Goal: Transaction & Acquisition: Purchase product/service

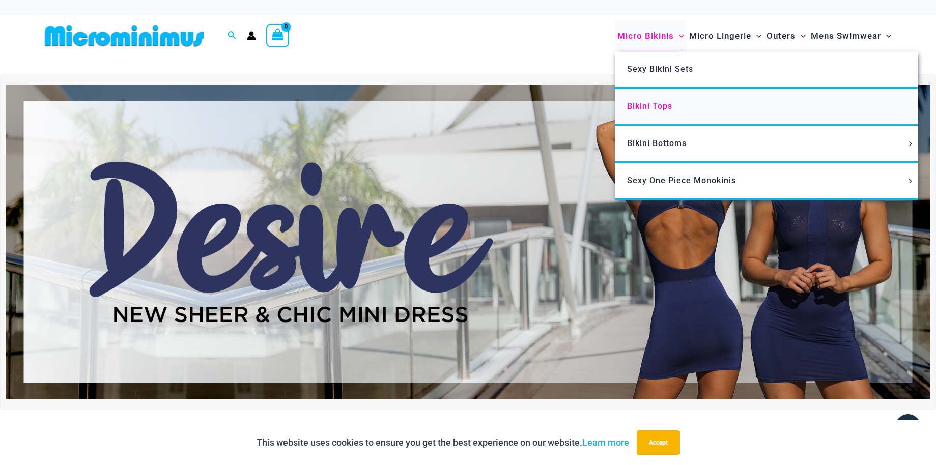
click at [657, 110] on span "Bikini Tops" at bounding box center [649, 106] width 45 height 10
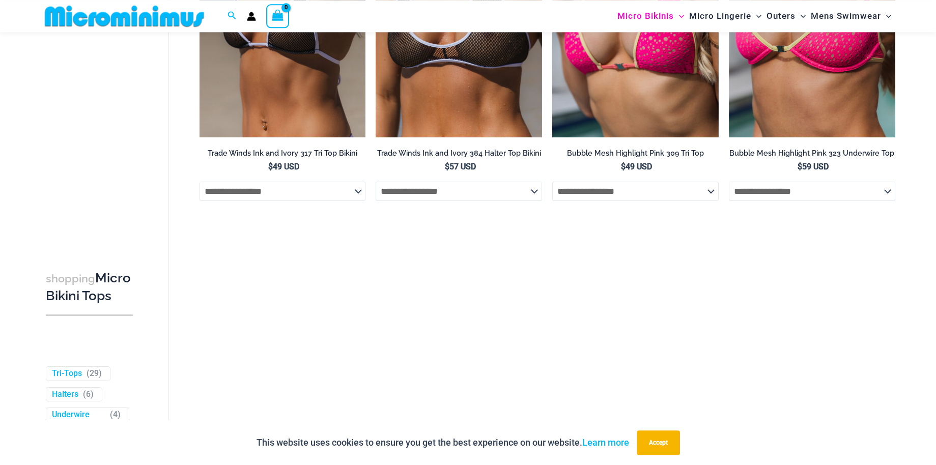
scroll to position [510, 0]
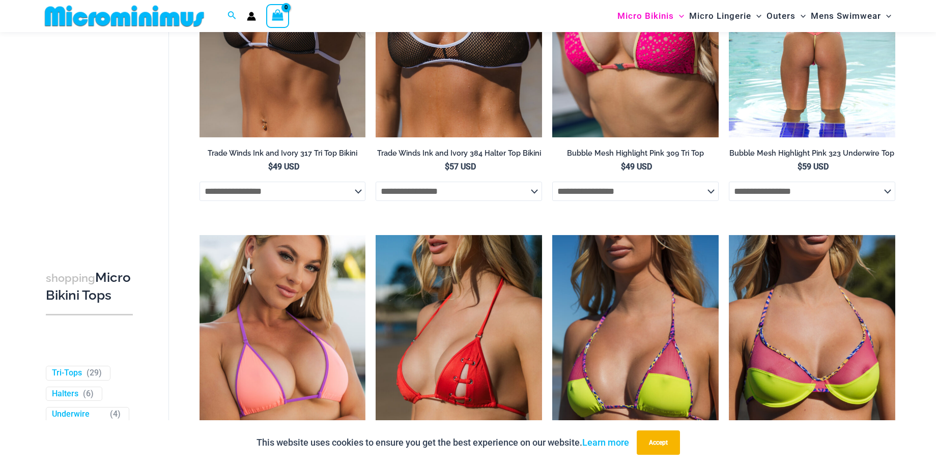
click at [729, 182] on select "**********" at bounding box center [812, 191] width 167 height 19
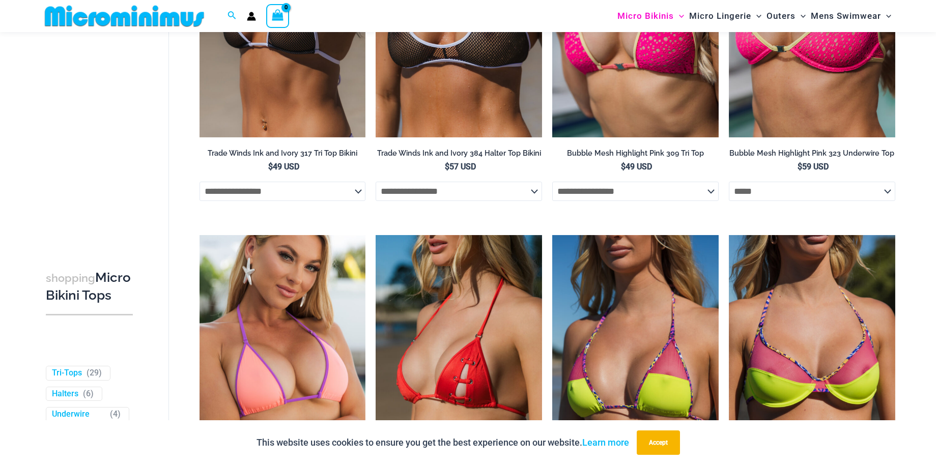
select select "*****"
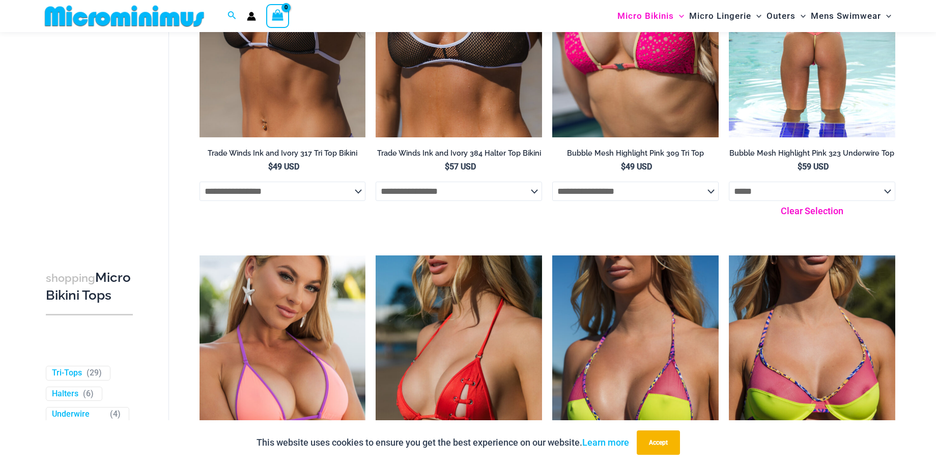
scroll to position [458, 0]
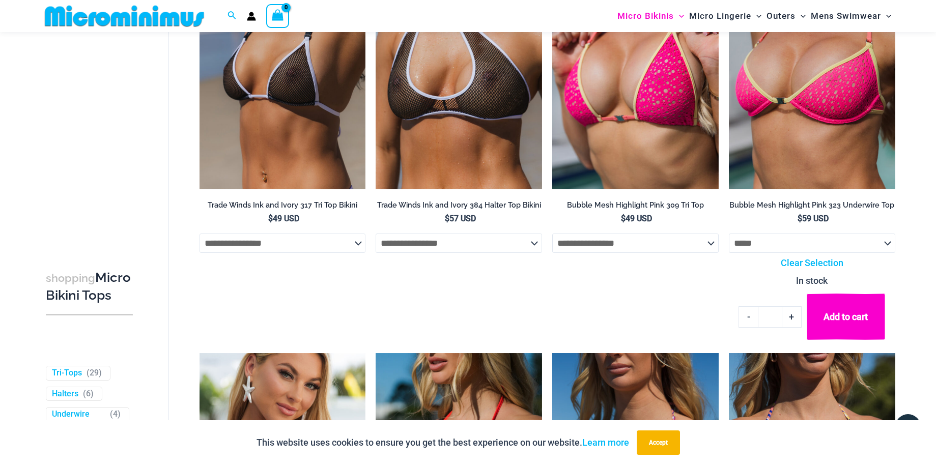
click at [856, 319] on button "Add to cart" at bounding box center [846, 317] width 78 height 46
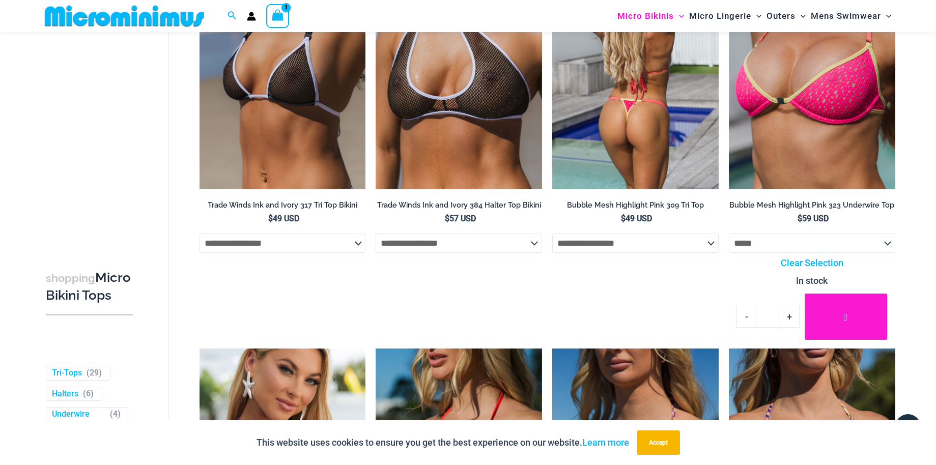
click at [552, 234] on select "**********" at bounding box center [635, 243] width 167 height 19
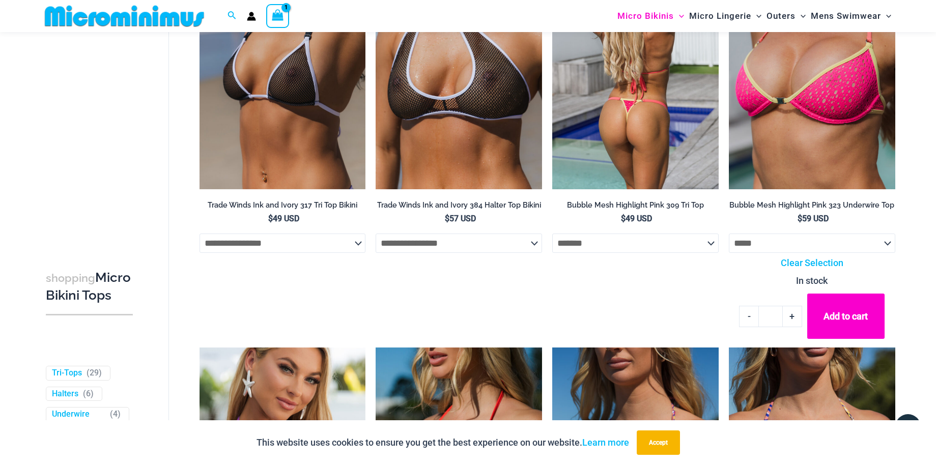
select select "*******"
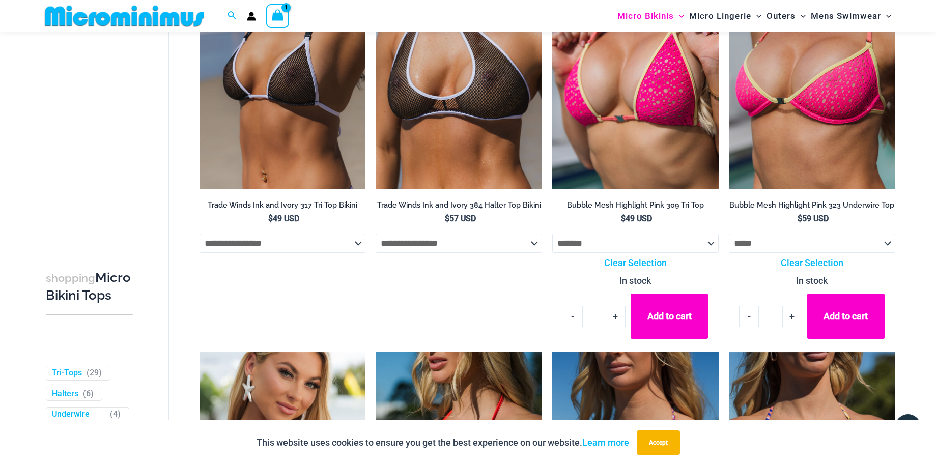
click at [611, 317] on link "+" at bounding box center [615, 316] width 19 height 21
type input "*"
click at [846, 327] on button "Add to cart" at bounding box center [846, 317] width 78 height 46
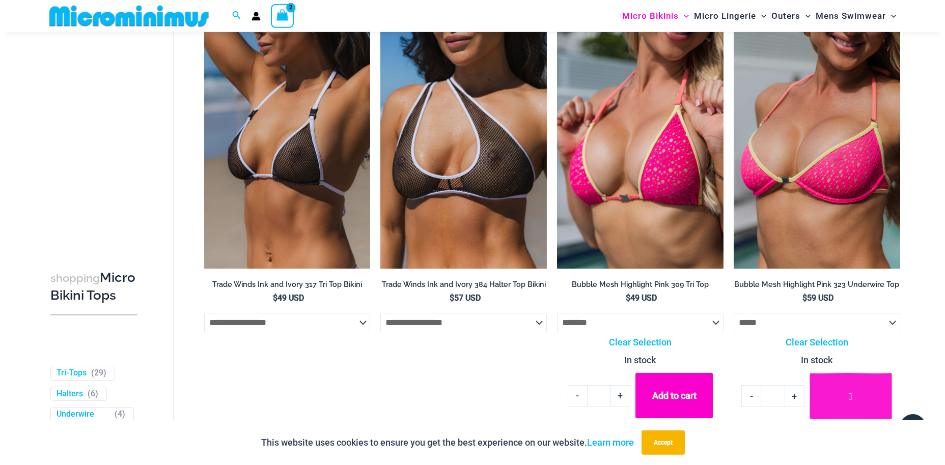
scroll to position [302, 0]
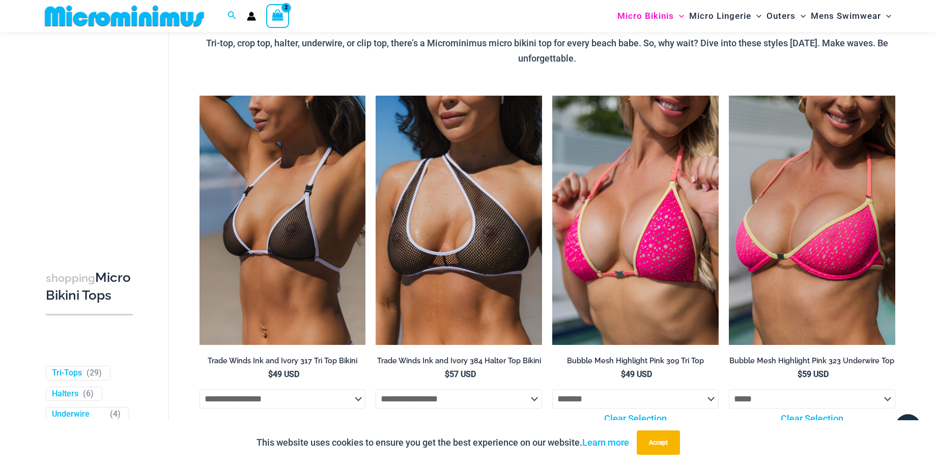
click at [281, 14] on icon "View Shopping Cart, 2 items" at bounding box center [278, 15] width 12 height 12
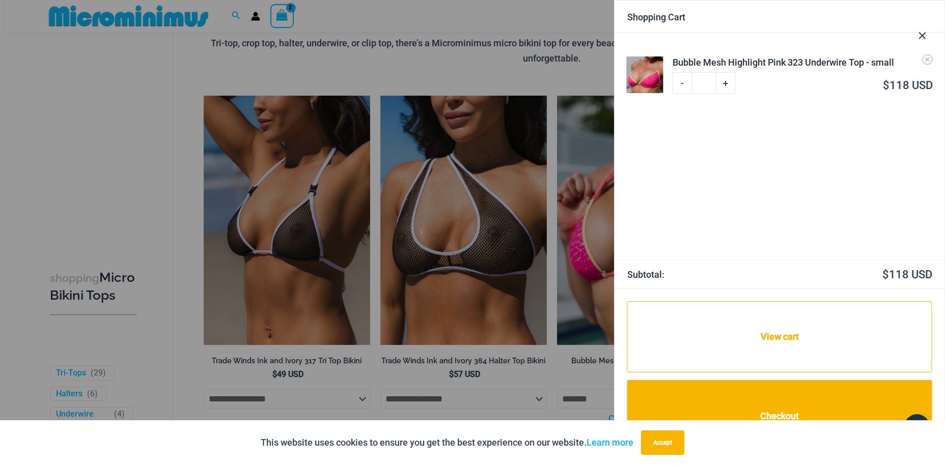
click at [728, 83] on link "+" at bounding box center [725, 82] width 19 height 21
type input "*"
click at [787, 338] on link "View cart" at bounding box center [779, 336] width 305 height 71
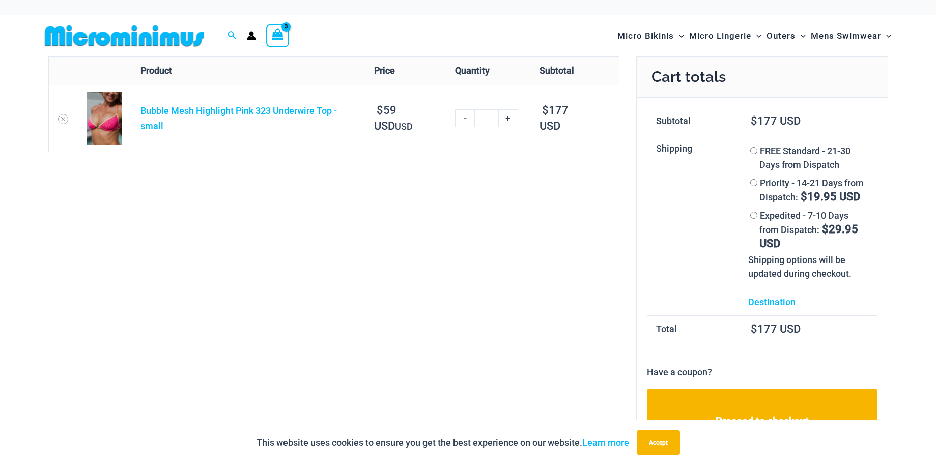
click at [370, 212] on div "Remove item Thumbnail image Product Price Quantity Subtotal Bubble Mesh Highlig…" at bounding box center [468, 274] width 840 height 435
click at [510, 117] on link "+" at bounding box center [508, 118] width 19 height 18
type input "*"
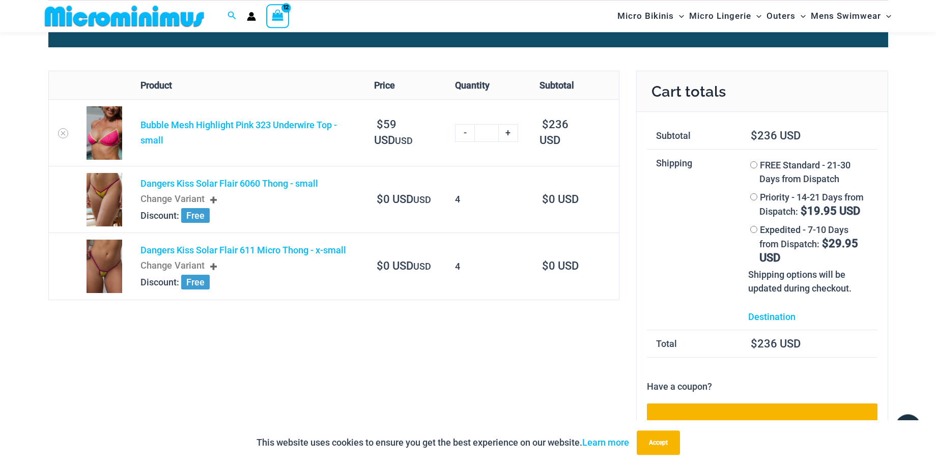
scroll to position [52, 0]
click at [459, 199] on td "4" at bounding box center [488, 198] width 84 height 67
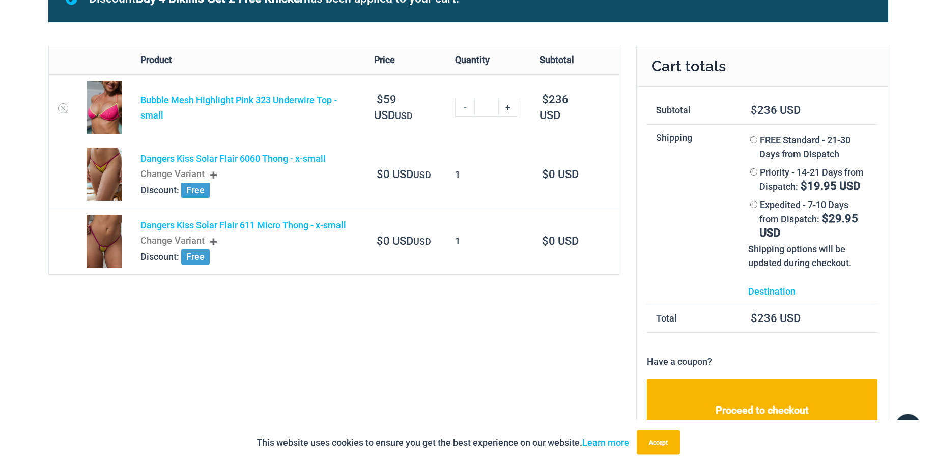
scroll to position [98, 0]
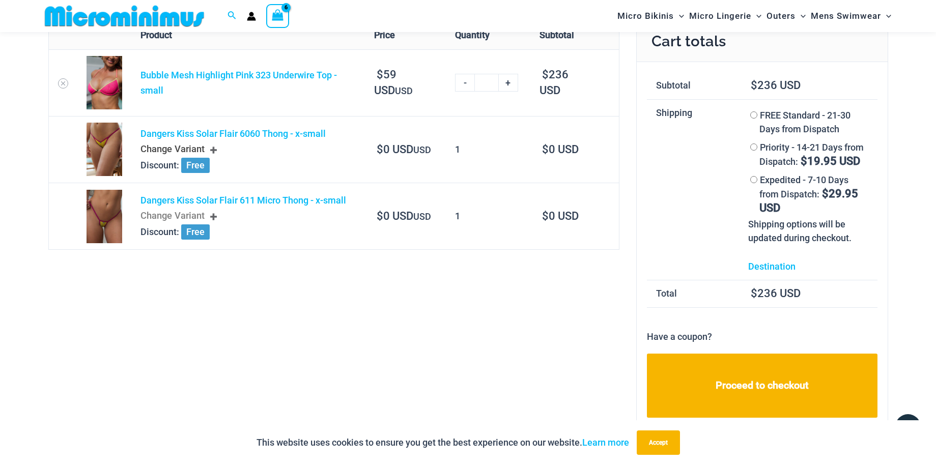
click at [216, 149] on div "Change Variant" at bounding box center [248, 150] width 215 height 17
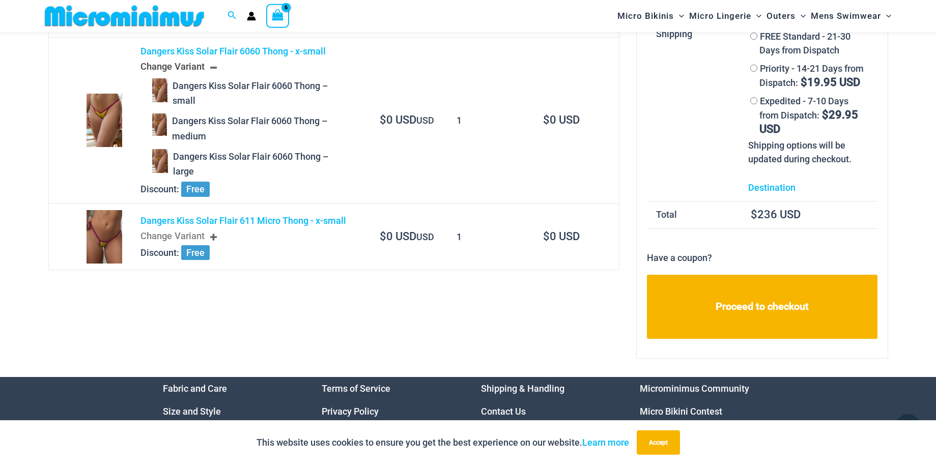
scroll to position [150, 0]
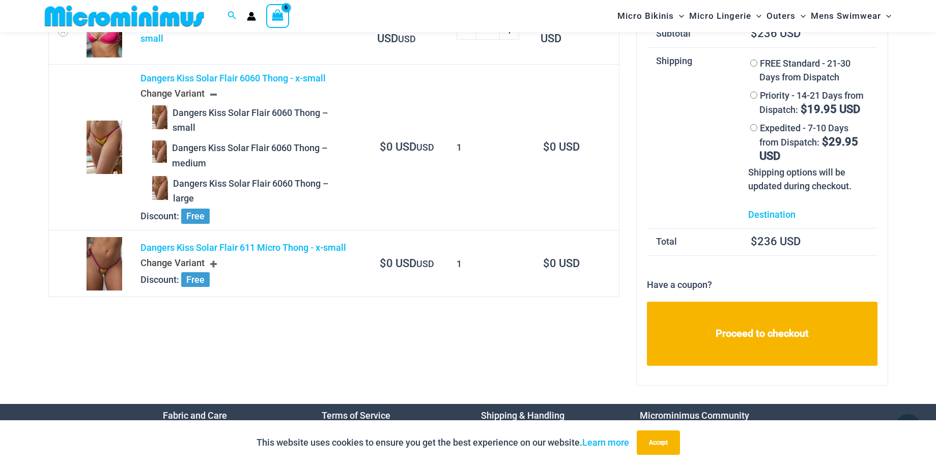
click at [215, 263] on div "Change Variant" at bounding box center [250, 264] width 218 height 17
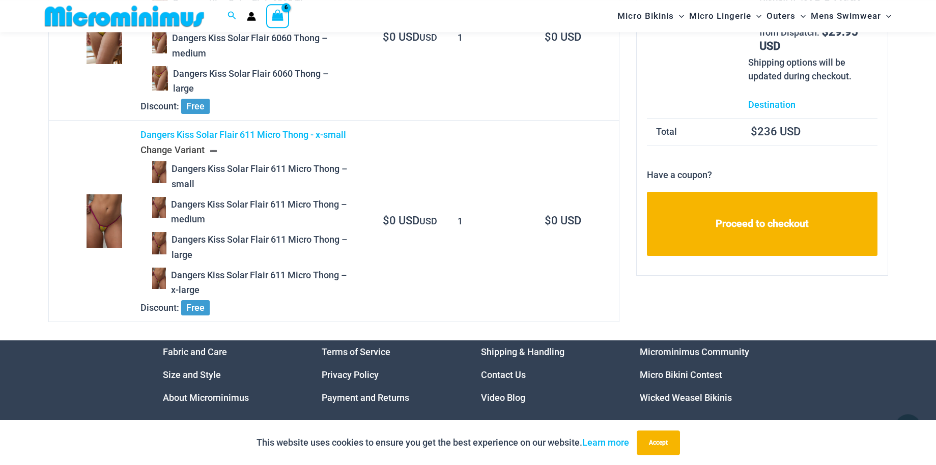
scroll to position [254, 0]
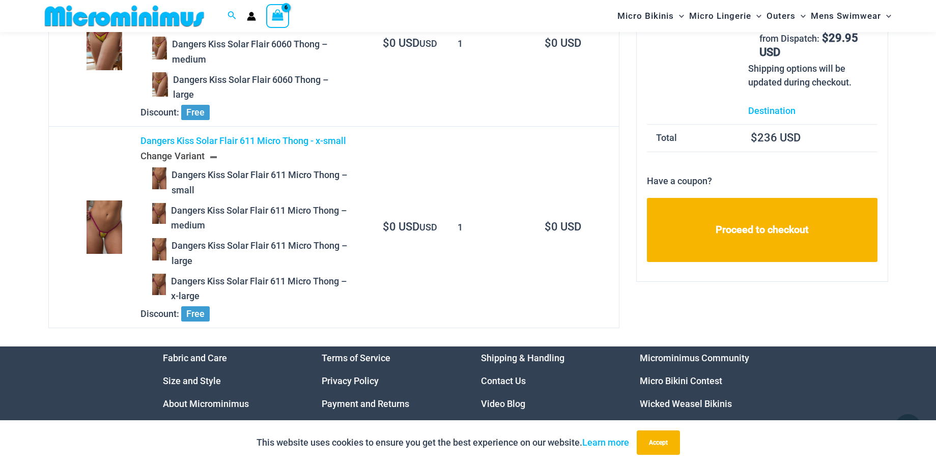
click at [285, 226] on span "Dangers Kiss Solar Flair 611 Micro Thong – medium" at bounding box center [258, 218] width 185 height 30
click at [275, 209] on span "Dangers Kiss Solar Flair 611 Micro Thong – medium" at bounding box center [258, 218] width 185 height 30
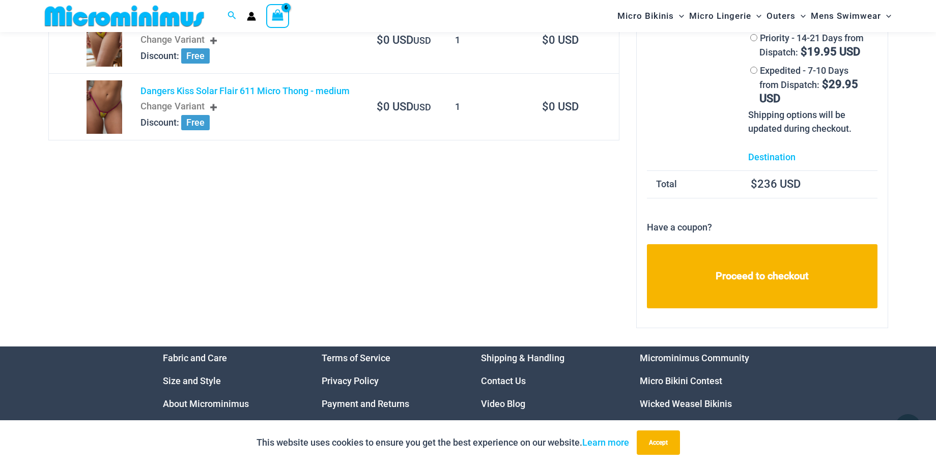
scroll to position [52, 0]
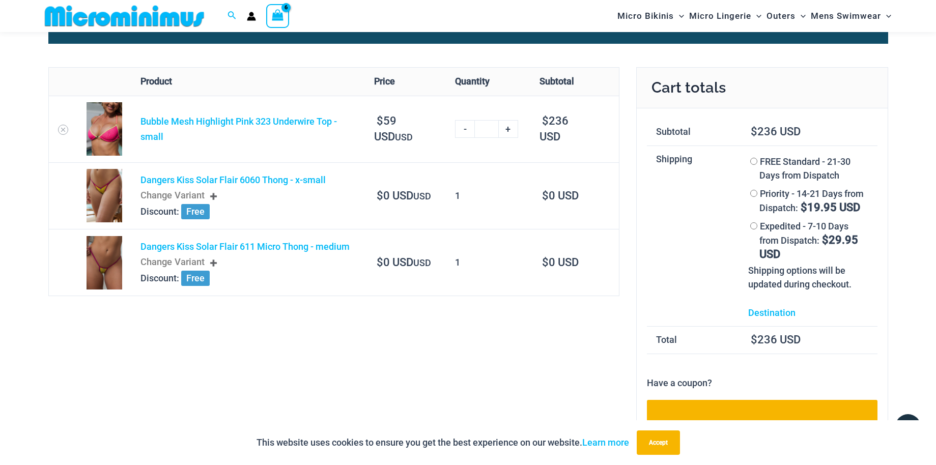
click at [464, 130] on link "-" at bounding box center [464, 129] width 19 height 18
type input "*"
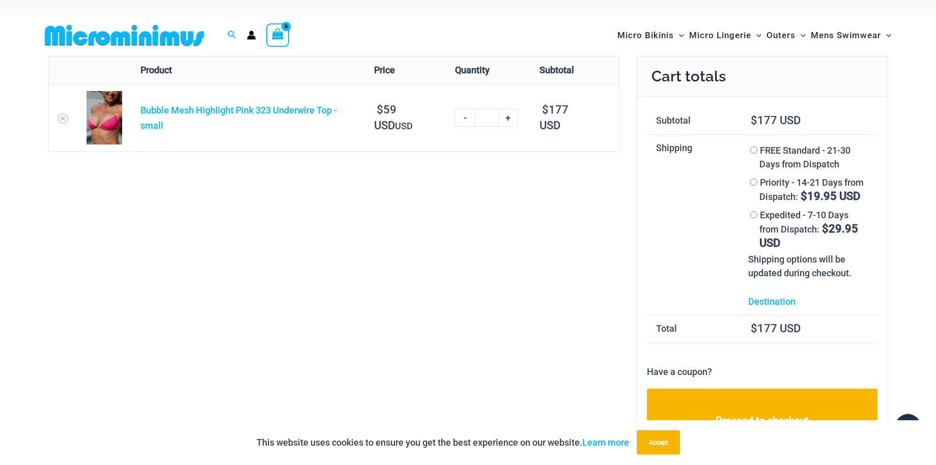
scroll to position [0, 0]
click at [507, 118] on link "+" at bounding box center [508, 118] width 19 height 18
type input "*"
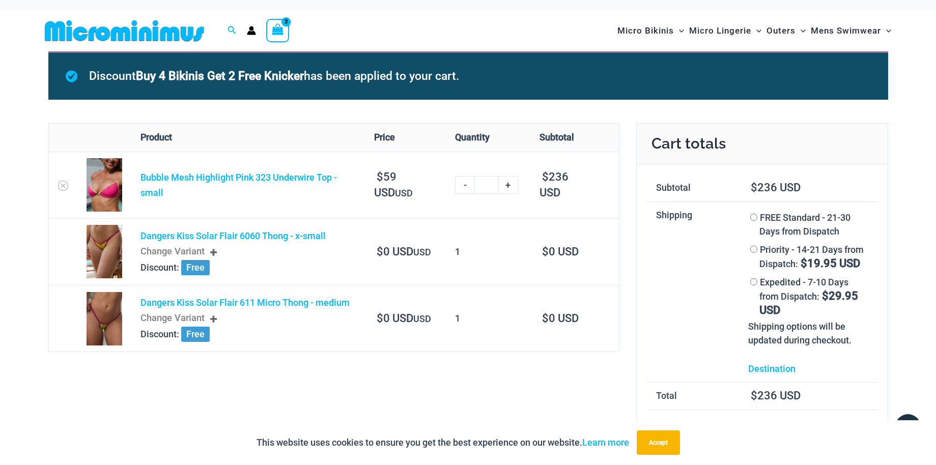
scroll to position [6, 0]
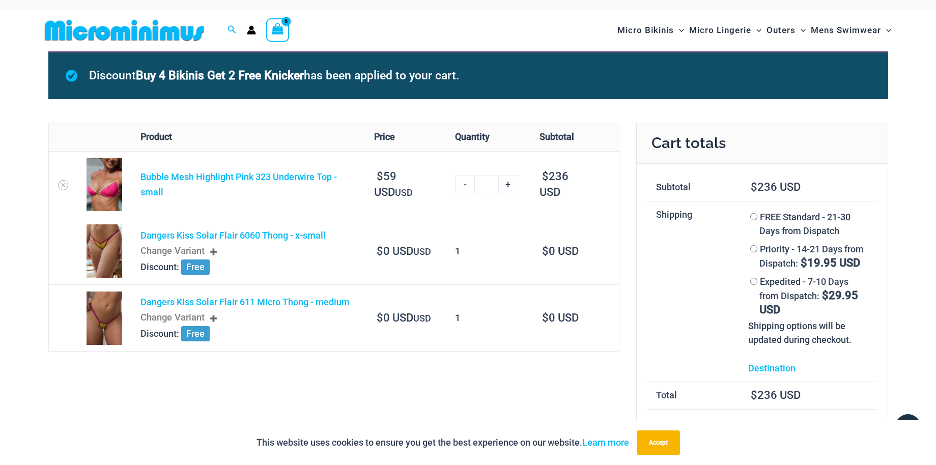
click at [508, 183] on link "+" at bounding box center [508, 185] width 19 height 18
type input "*"
click at [466, 185] on link "-" at bounding box center [464, 185] width 19 height 18
type input "*"
click at [465, 185] on link "-" at bounding box center [464, 185] width 19 height 18
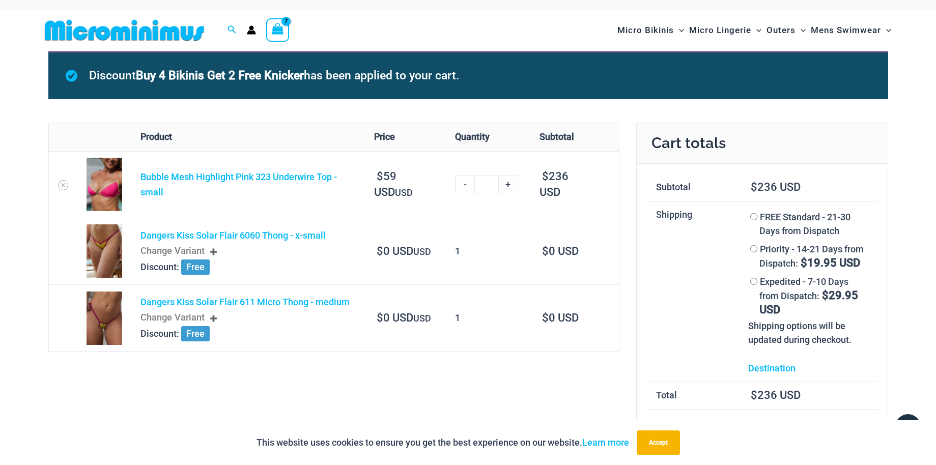
type input "*"
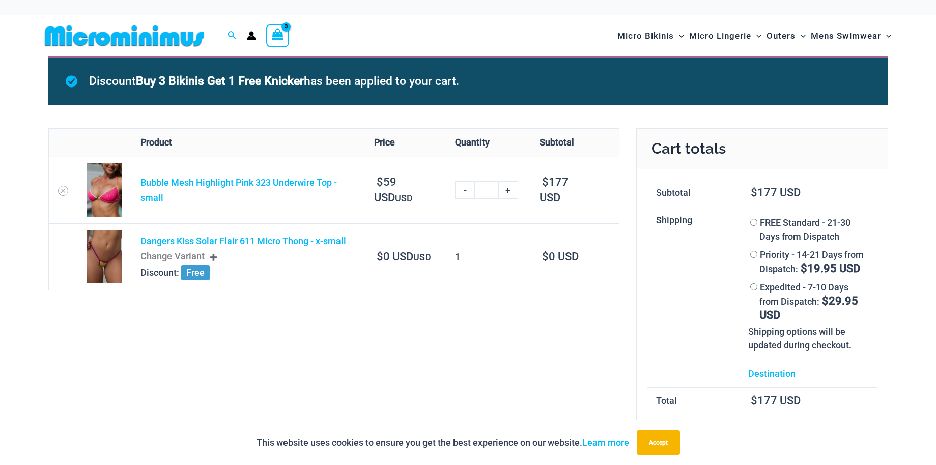
scroll to position [6, 0]
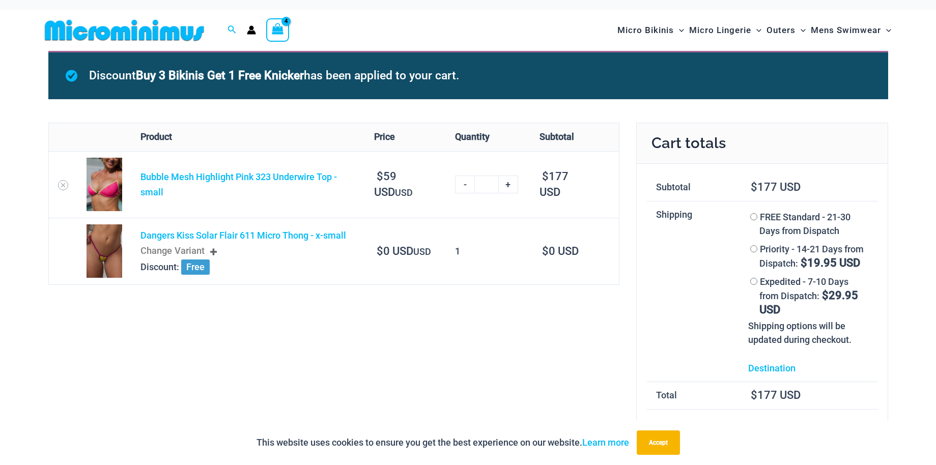
click at [465, 180] on link "-" at bounding box center [464, 185] width 19 height 18
type input "*"
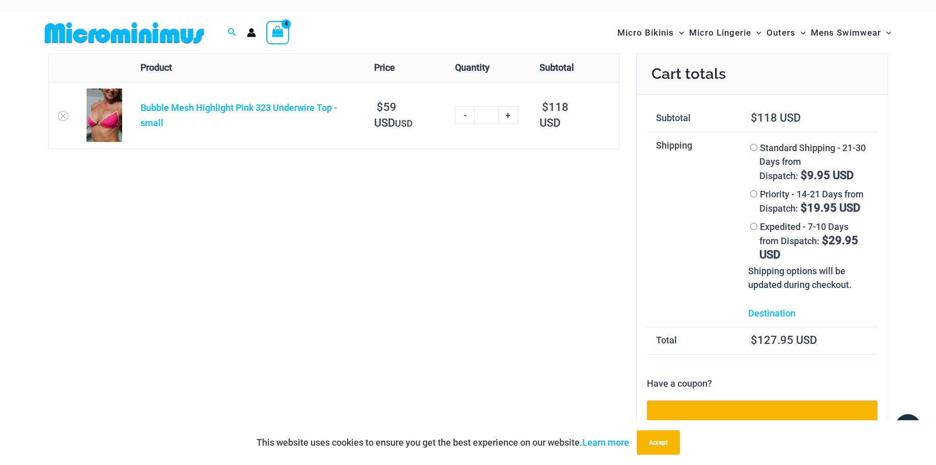
scroll to position [0, 0]
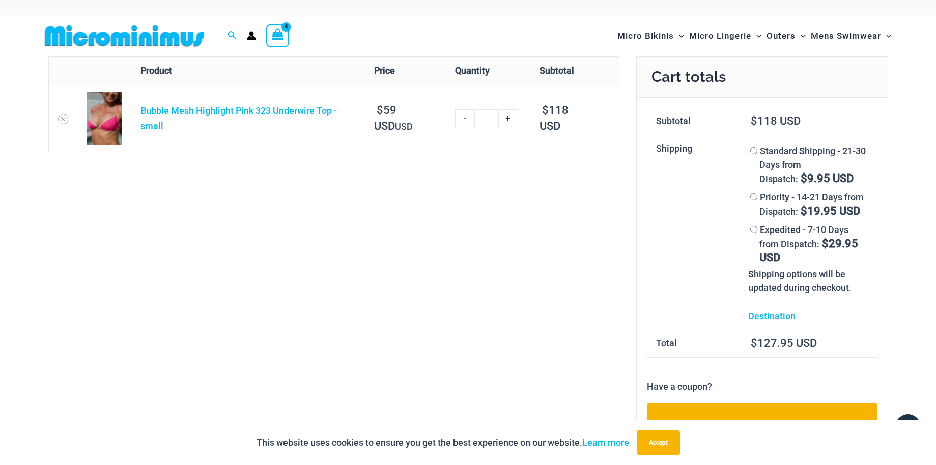
click at [147, 36] on img at bounding box center [125, 35] width 168 height 23
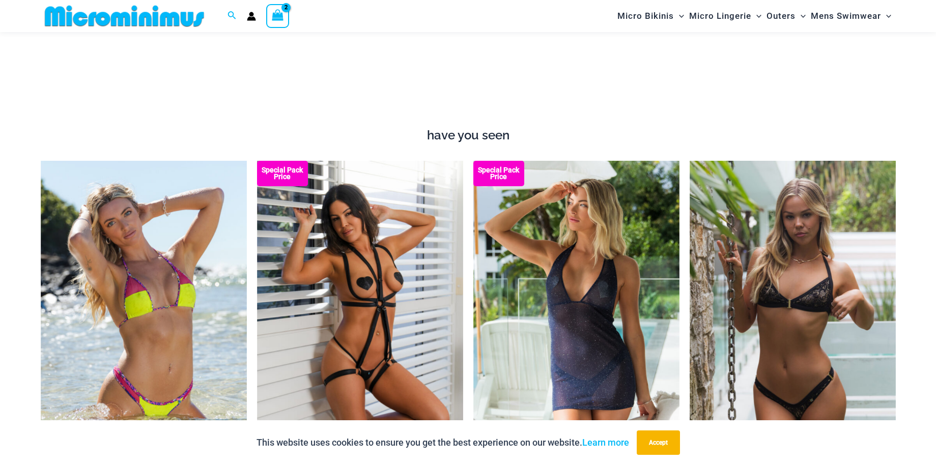
scroll to position [978, 0]
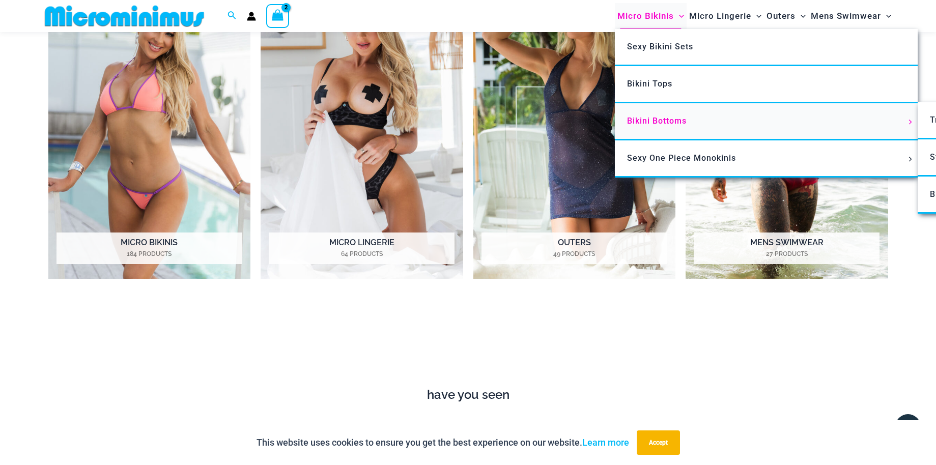
click at [659, 126] on link "Bikini Bottoms" at bounding box center [766, 121] width 303 height 37
click at [671, 158] on span "Sexy One Piece Monokinis" at bounding box center [681, 158] width 109 height 10
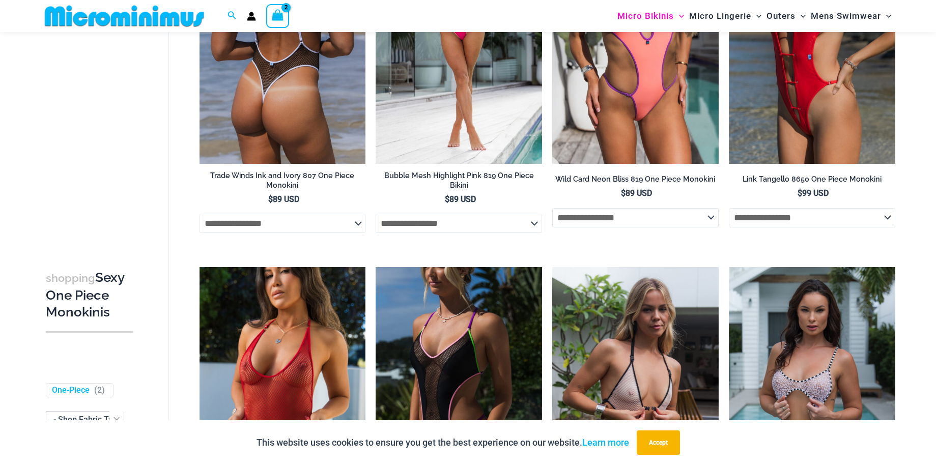
scroll to position [199, 0]
select select "*******"
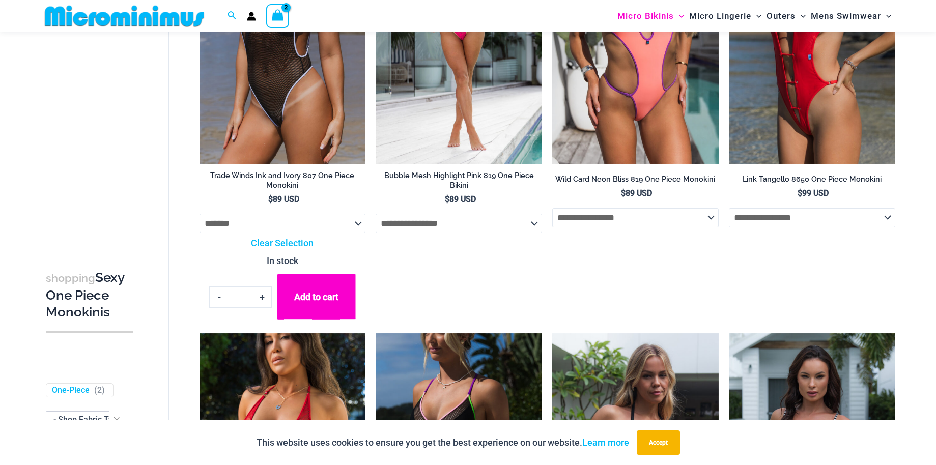
click at [310, 287] on button "Add to cart" at bounding box center [316, 297] width 78 height 46
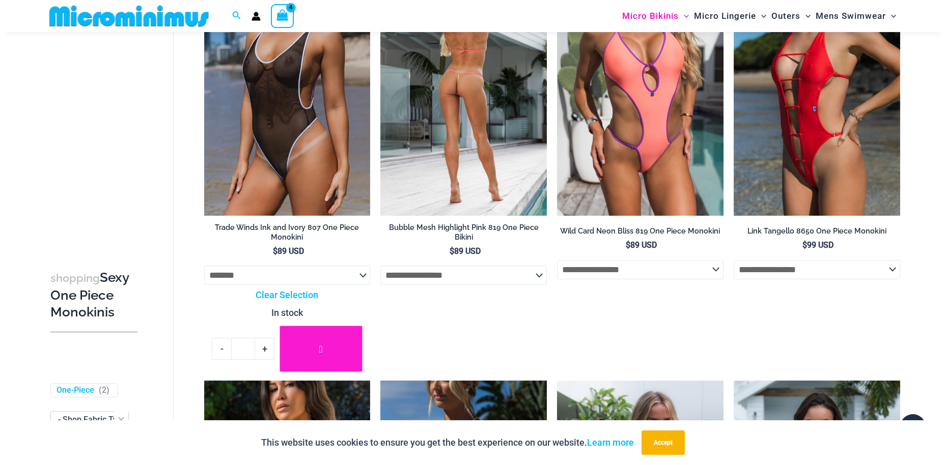
scroll to position [0, 0]
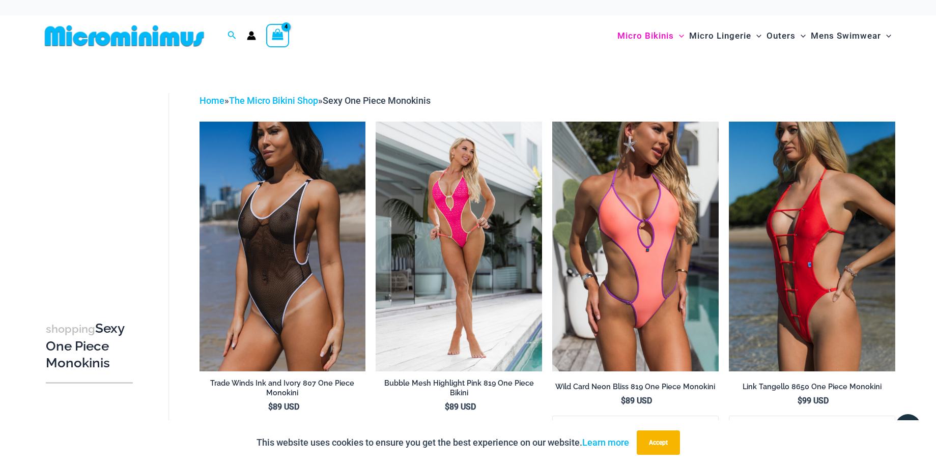
click at [278, 34] on icon "View Shopping Cart, 4 items" at bounding box center [278, 35] width 12 height 12
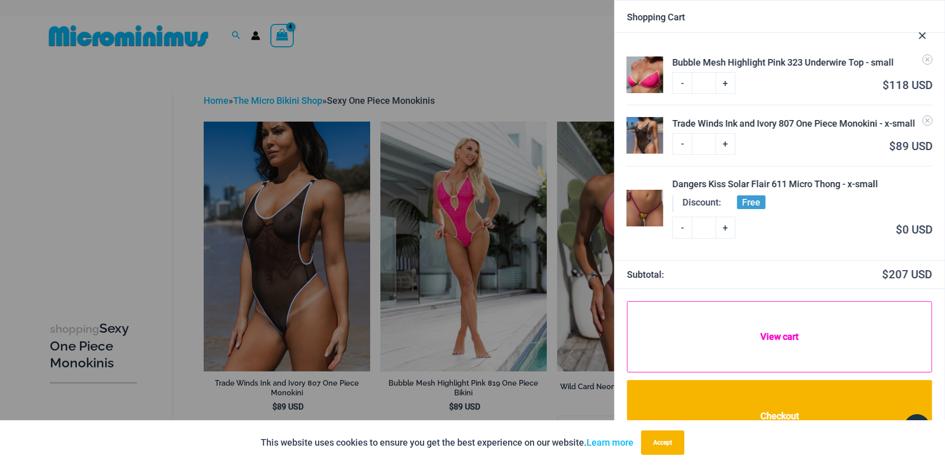
click at [794, 339] on link "View cart" at bounding box center [779, 336] width 305 height 71
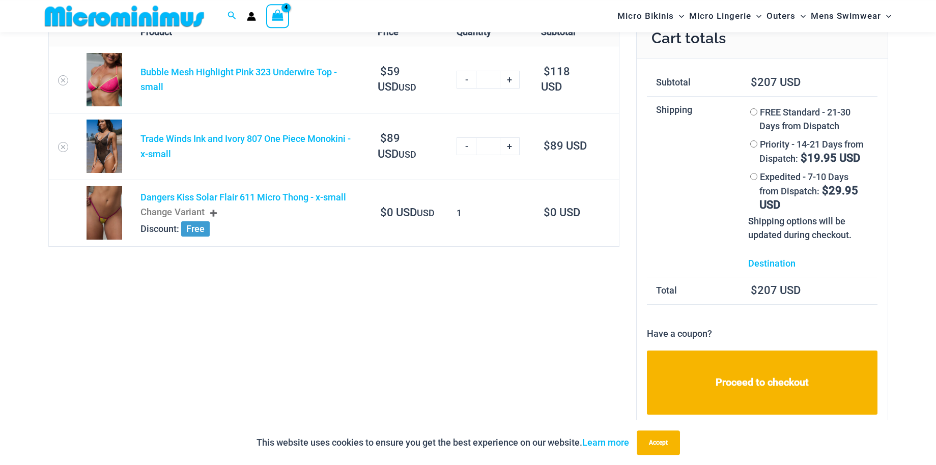
scroll to position [151, 0]
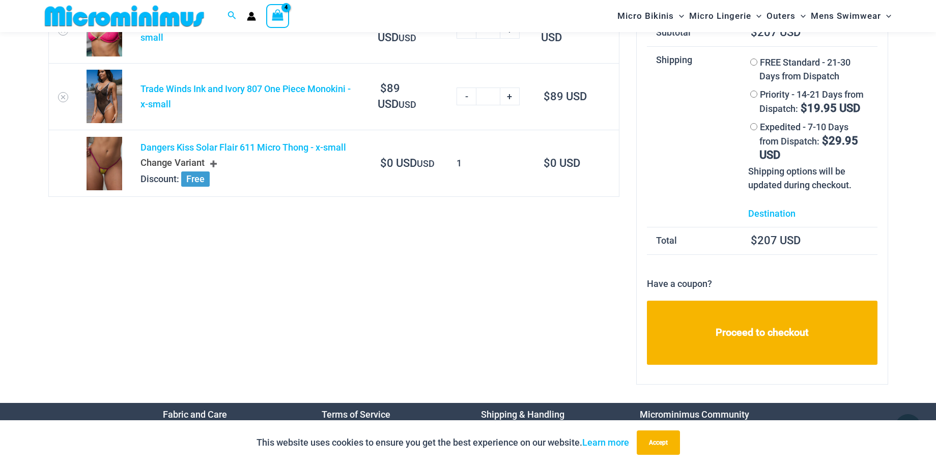
click at [216, 161] on div "Change Variant" at bounding box center [250, 163] width 219 height 17
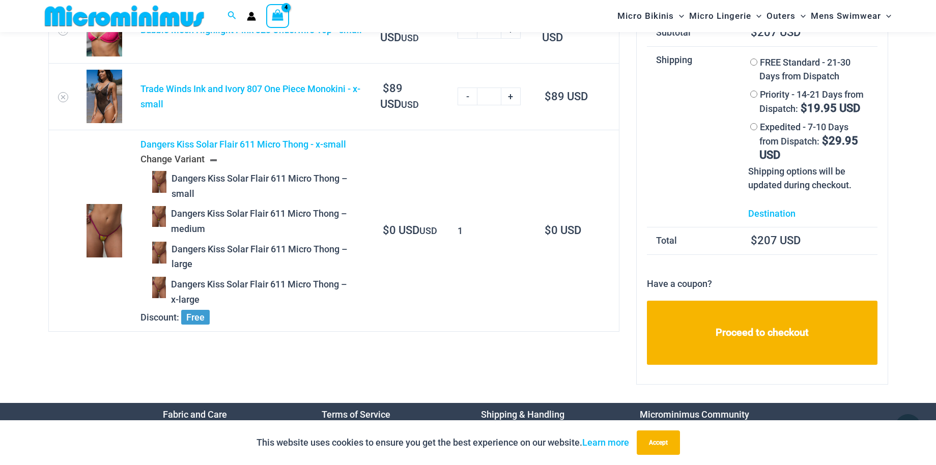
click at [273, 251] on span "Dangers Kiss Solar Flair 611 Micro Thong – large" at bounding box center [259, 257] width 184 height 30
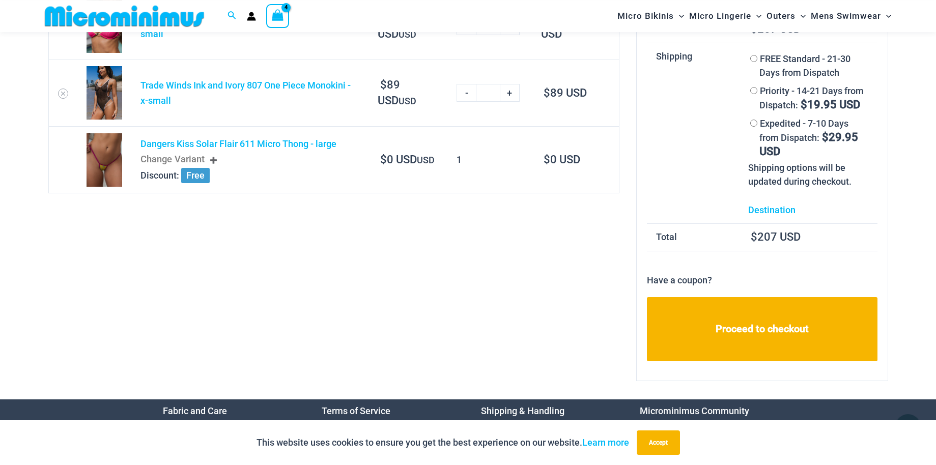
scroll to position [156, 0]
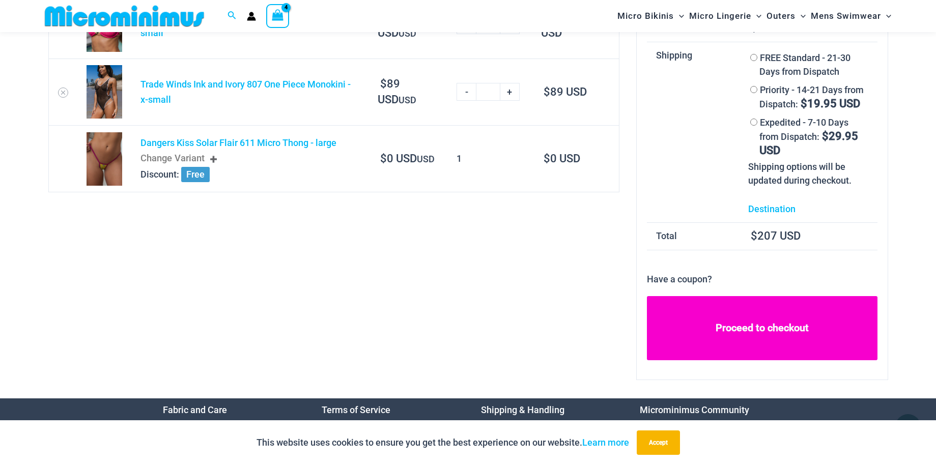
click at [753, 317] on link "Proceed to checkout" at bounding box center [762, 328] width 231 height 64
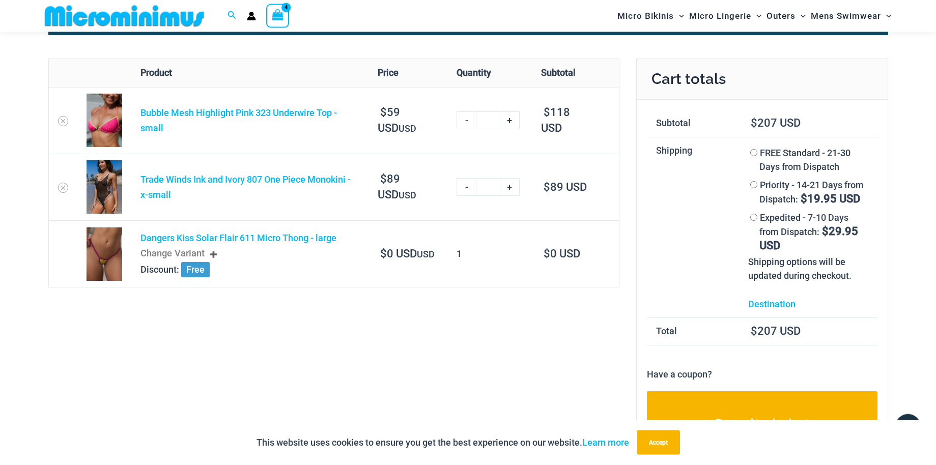
scroll to position [52, 0]
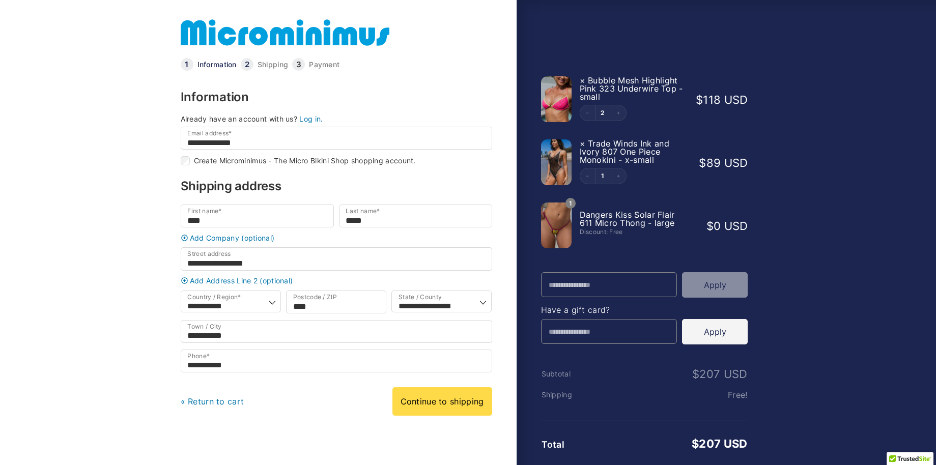
select select "**"
click at [278, 33] on link at bounding box center [285, 32] width 209 height 33
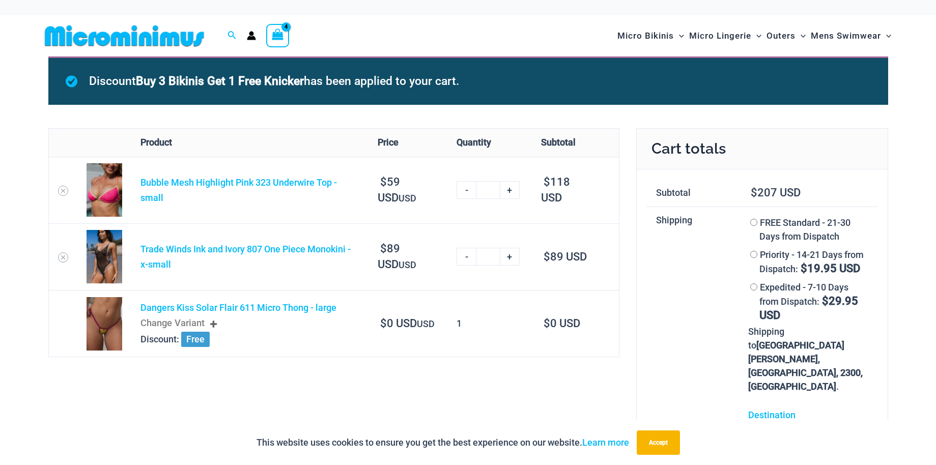
click at [513, 256] on link "+" at bounding box center [510, 257] width 19 height 18
type input "*"
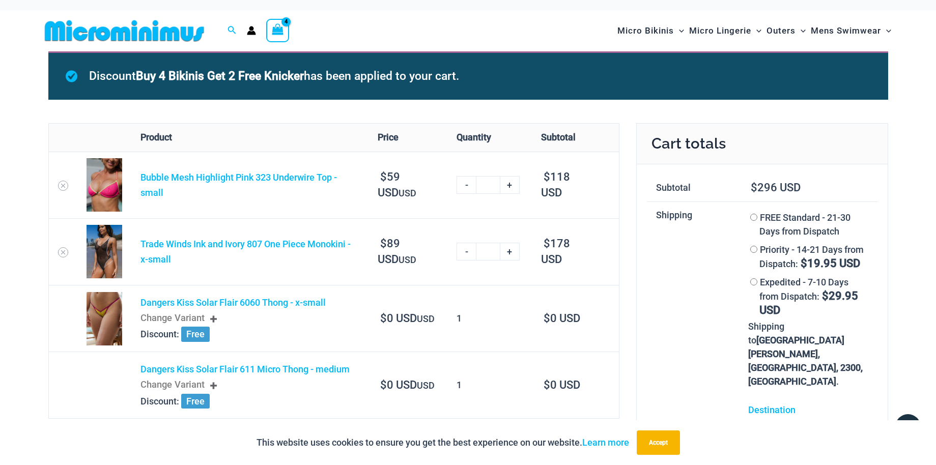
scroll to position [6, 0]
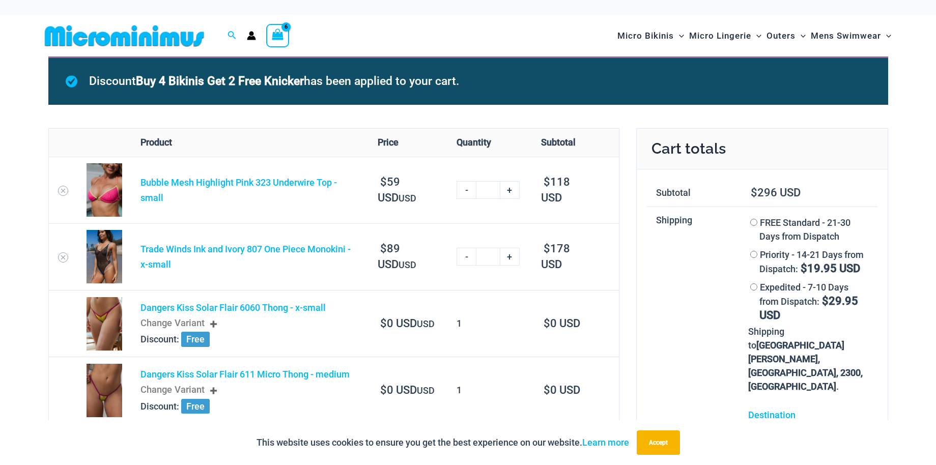
scroll to position [6, 0]
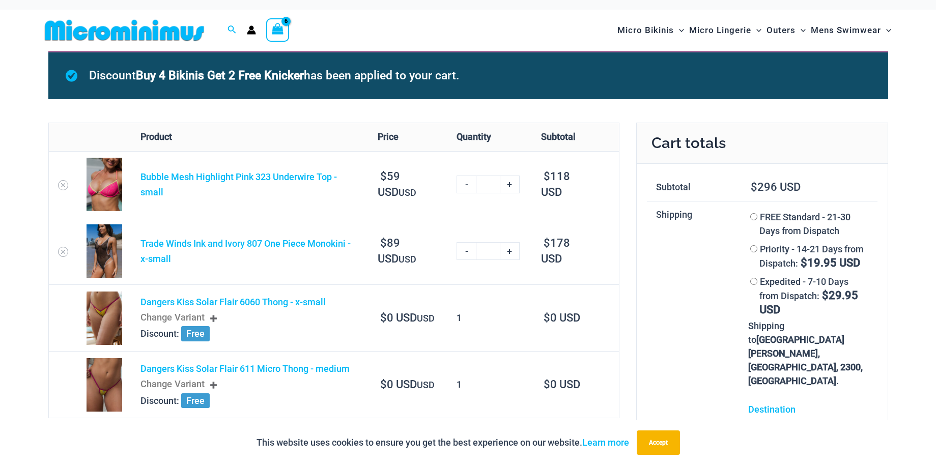
click at [165, 33] on img at bounding box center [125, 30] width 168 height 23
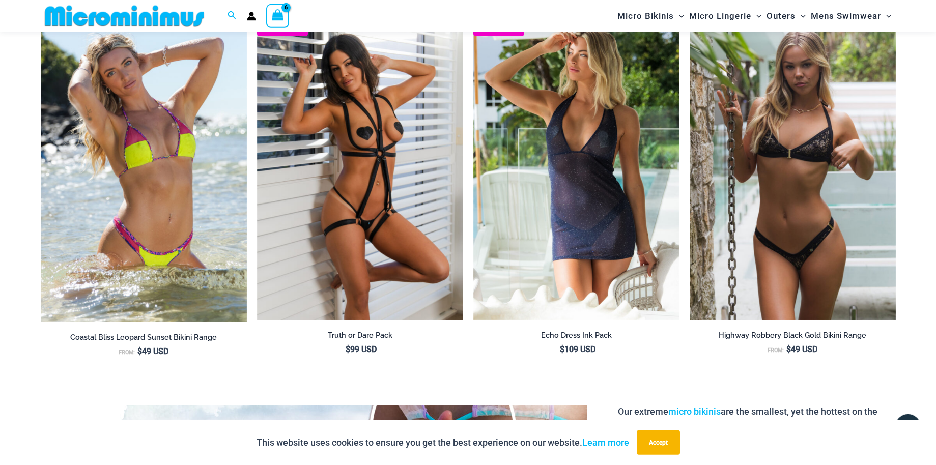
scroll to position [1393, 0]
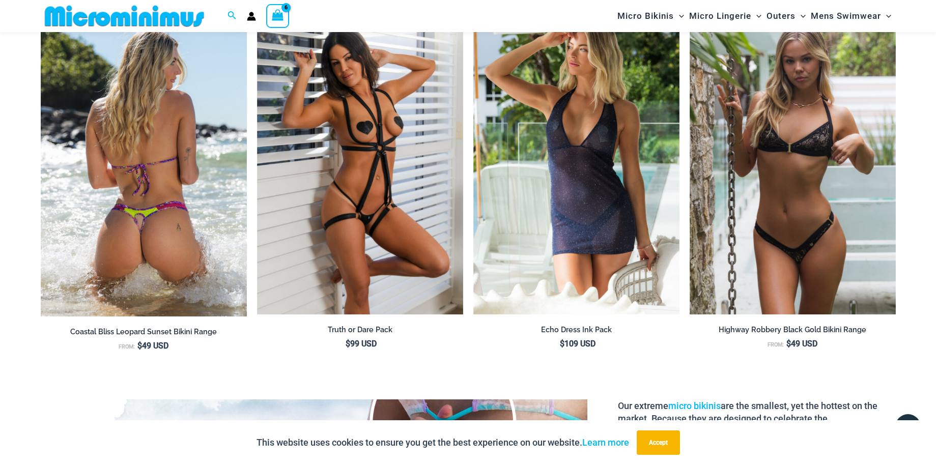
click at [192, 172] on img at bounding box center [144, 161] width 206 height 312
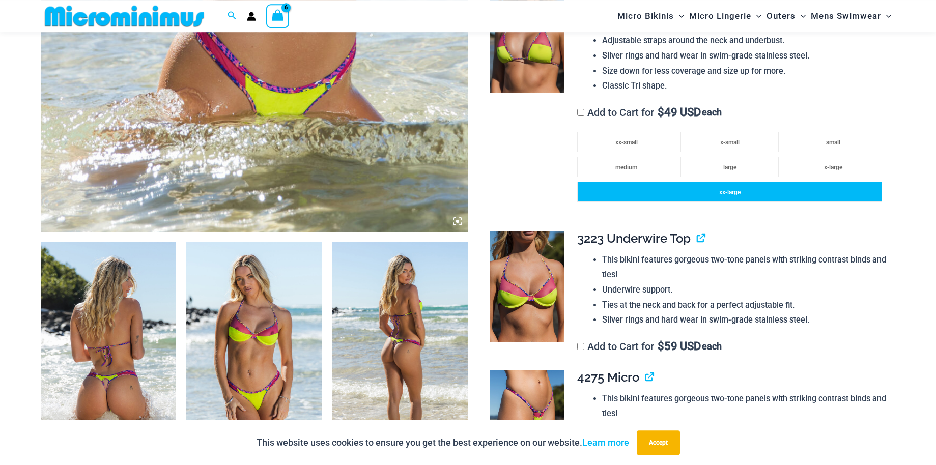
scroll to position [510, 0]
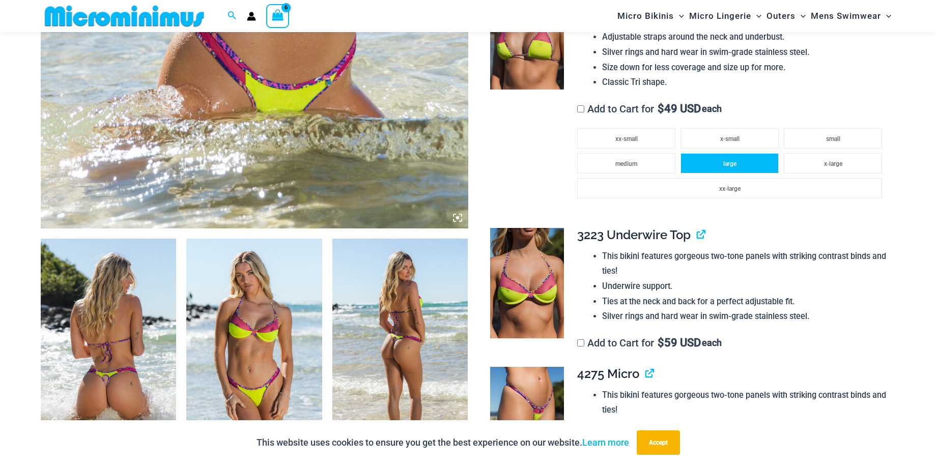
click at [729, 160] on span "large" at bounding box center [730, 163] width 13 height 7
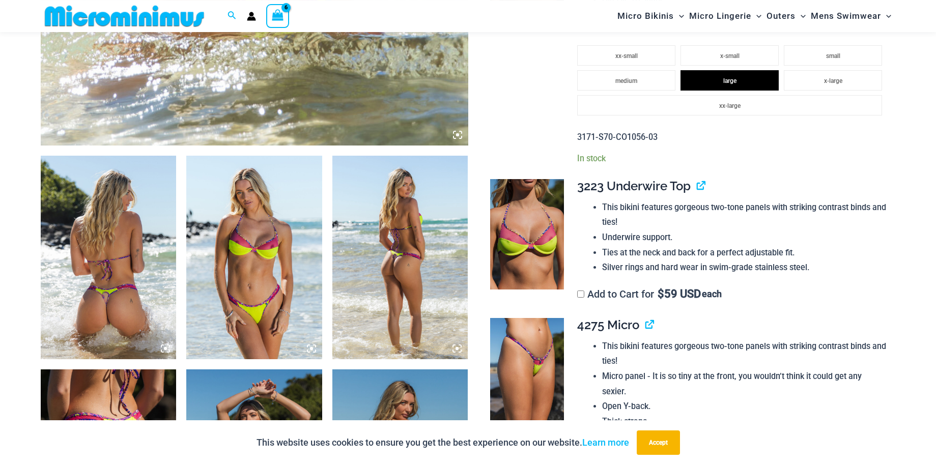
scroll to position [614, 0]
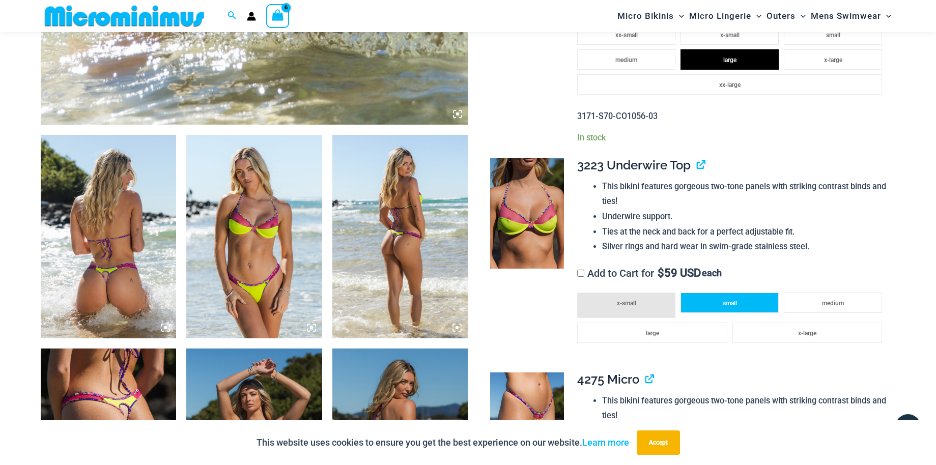
click at [735, 300] on span "small" at bounding box center [730, 303] width 14 height 7
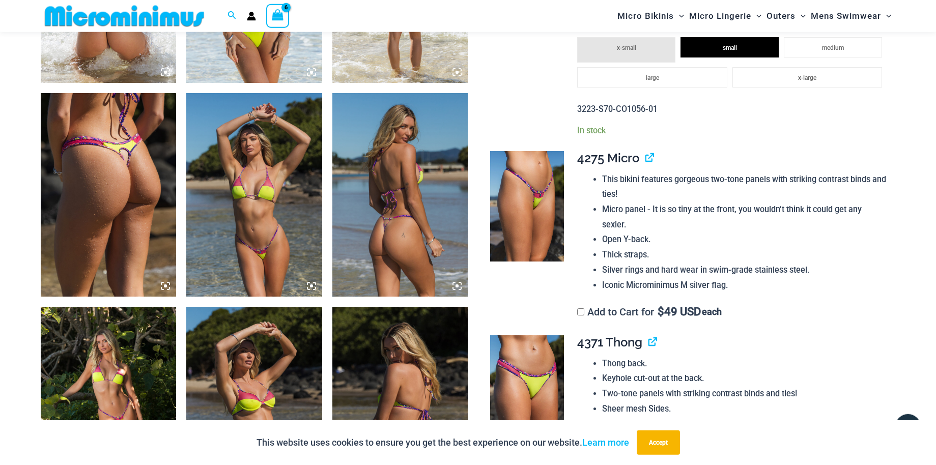
scroll to position [874, 0]
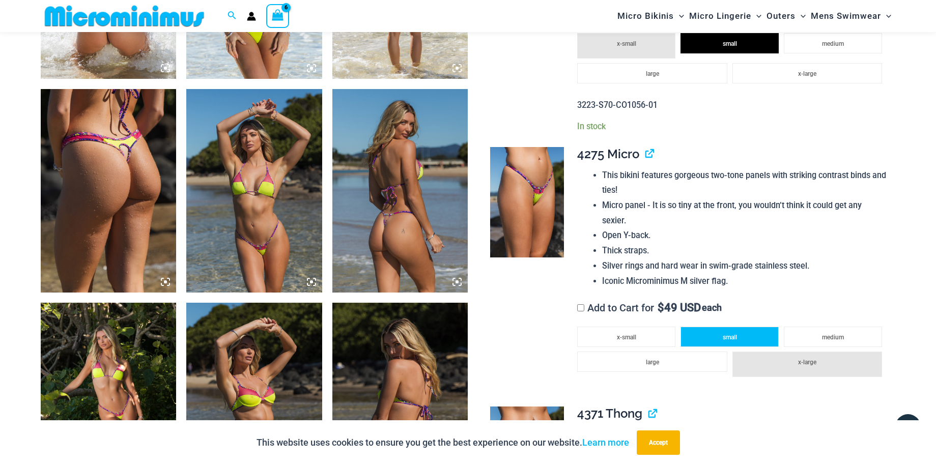
click at [722, 329] on li "small" at bounding box center [730, 337] width 98 height 20
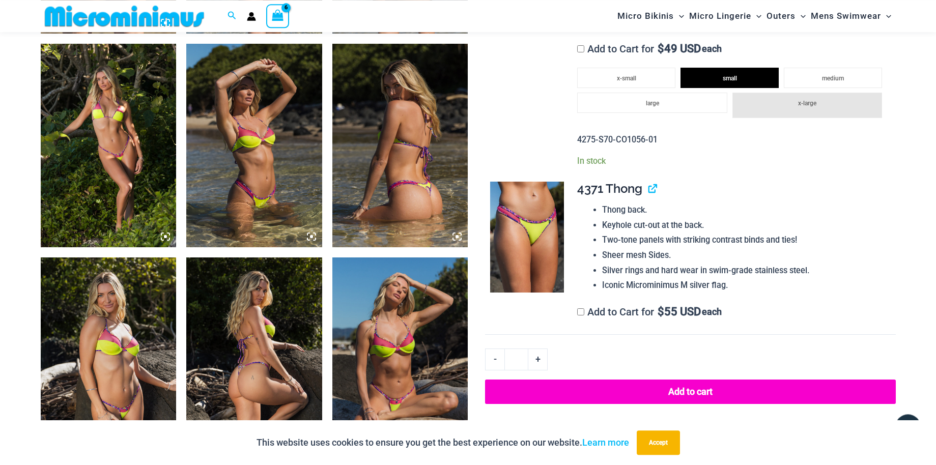
scroll to position [1133, 0]
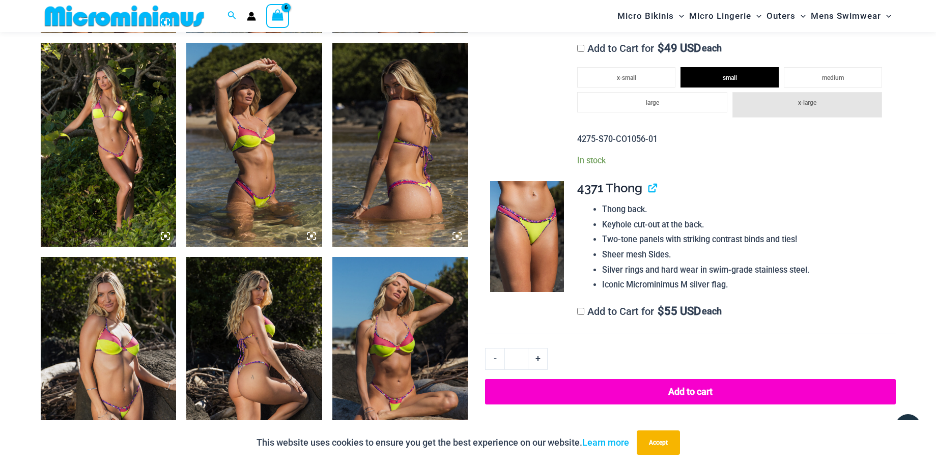
click at [706, 379] on button "Add to cart" at bounding box center [690, 391] width 410 height 25
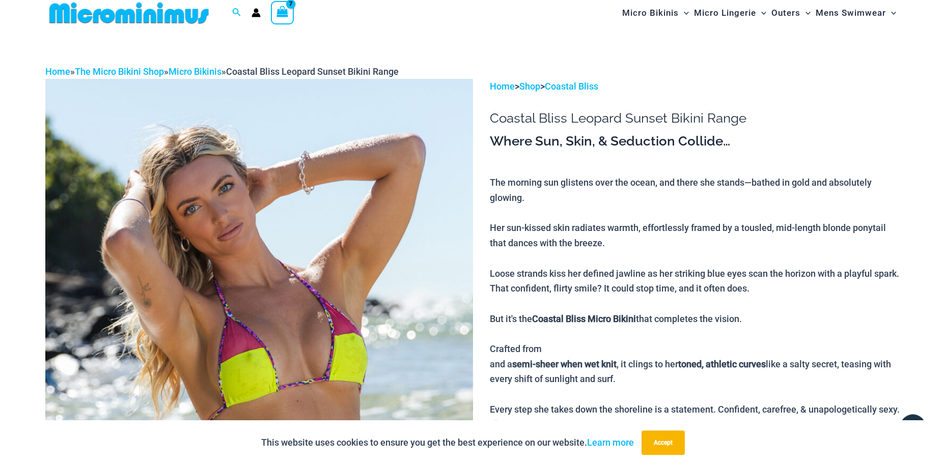
scroll to position [0, 0]
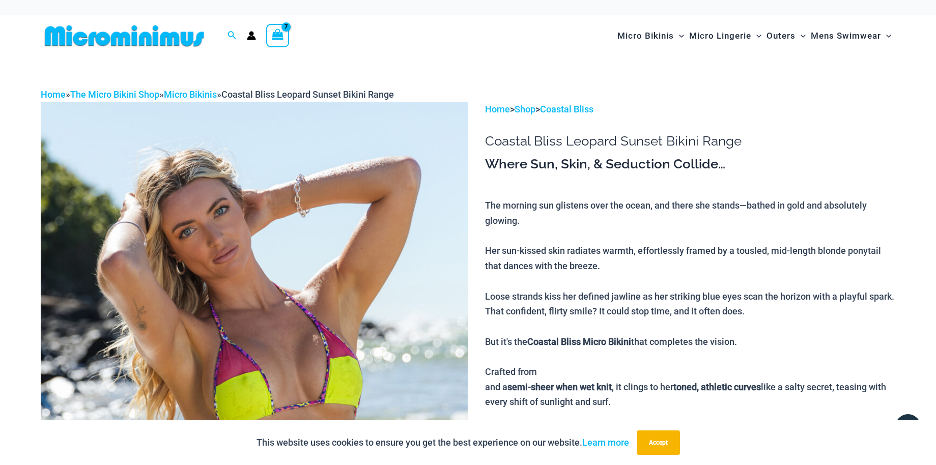
click at [276, 37] on icon "View Shopping Cart, 7 items" at bounding box center [278, 35] width 12 height 12
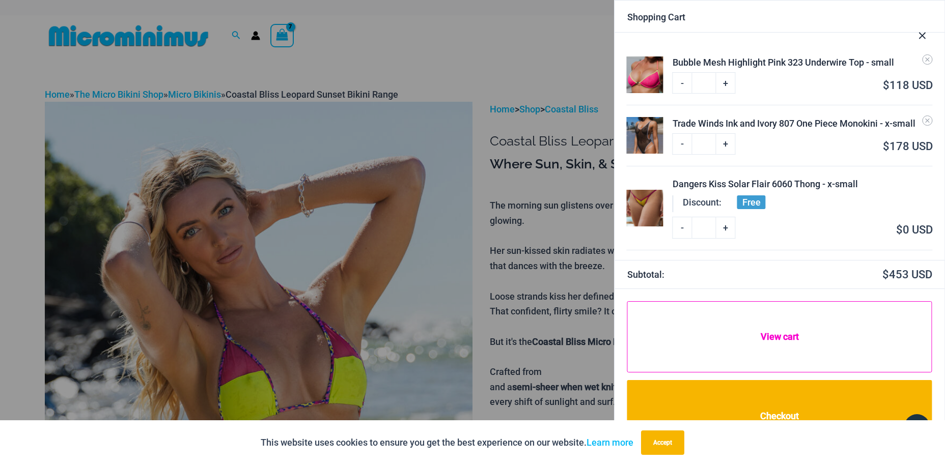
click at [766, 349] on link "View cart" at bounding box center [779, 336] width 305 height 71
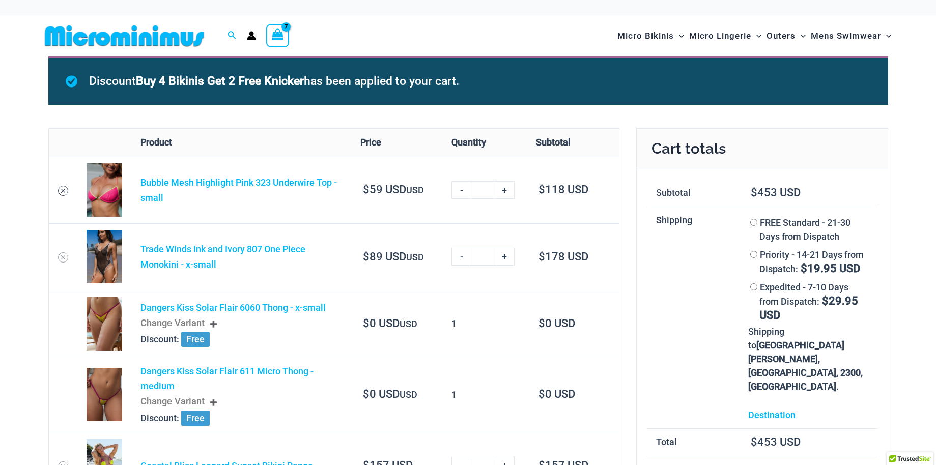
click at [63, 191] on icon "Remove Bubble Mesh Highlight Pink 323 Underwire Top - small from cart" at bounding box center [63, 191] width 4 height 4
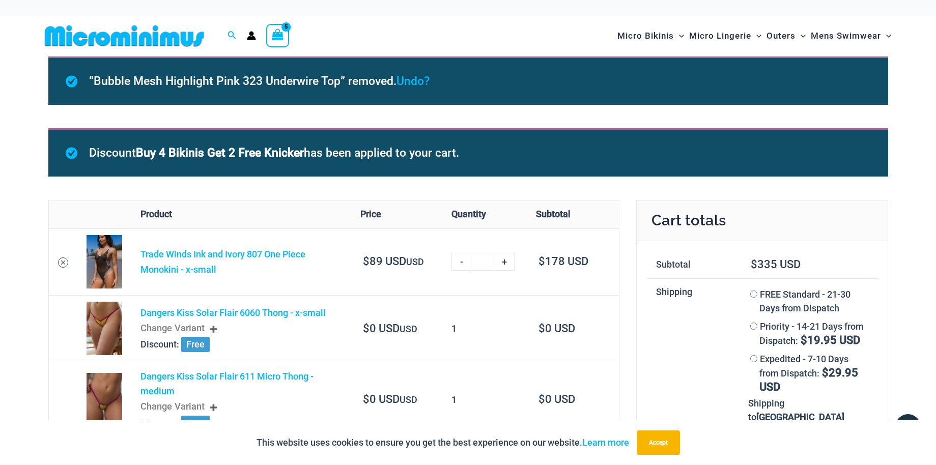
click at [61, 262] on icon "Remove Trade Winds Ink and Ivory 807 One Piece Monokini - x-small from cart" at bounding box center [63, 262] width 7 height 7
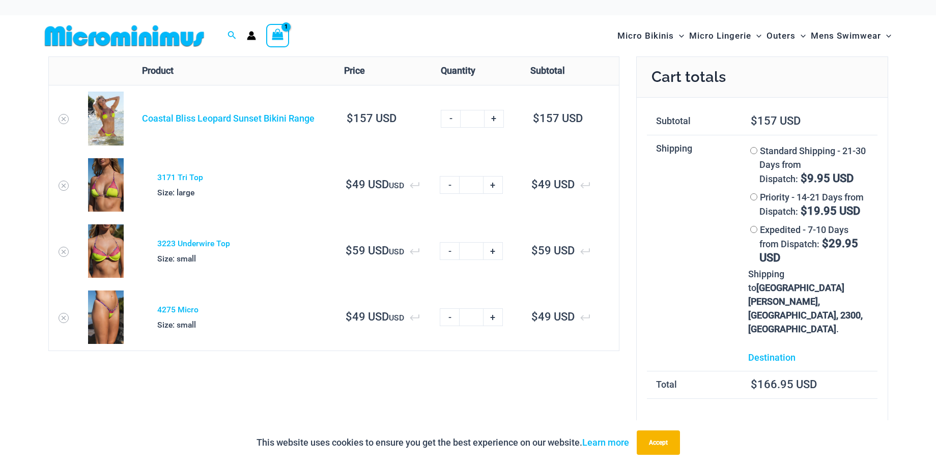
click at [454, 119] on link "-" at bounding box center [450, 119] width 19 height 18
type input "*"
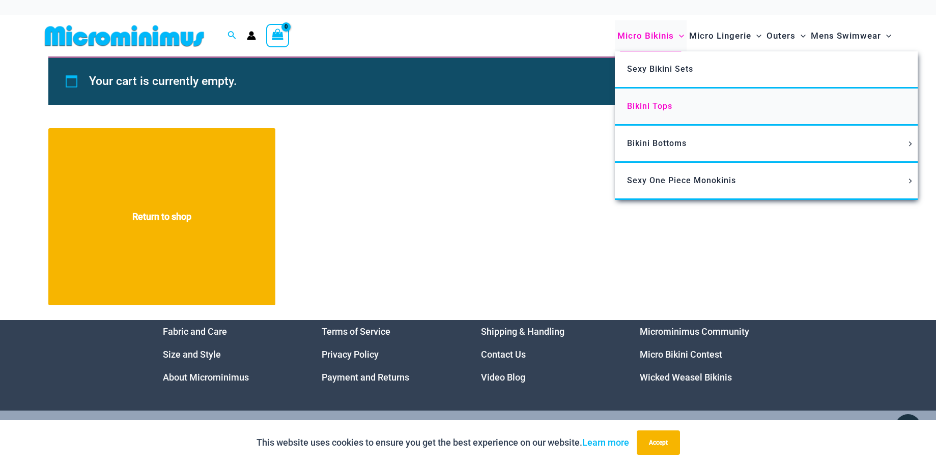
click at [658, 102] on span "Bikini Tops" at bounding box center [649, 106] width 45 height 10
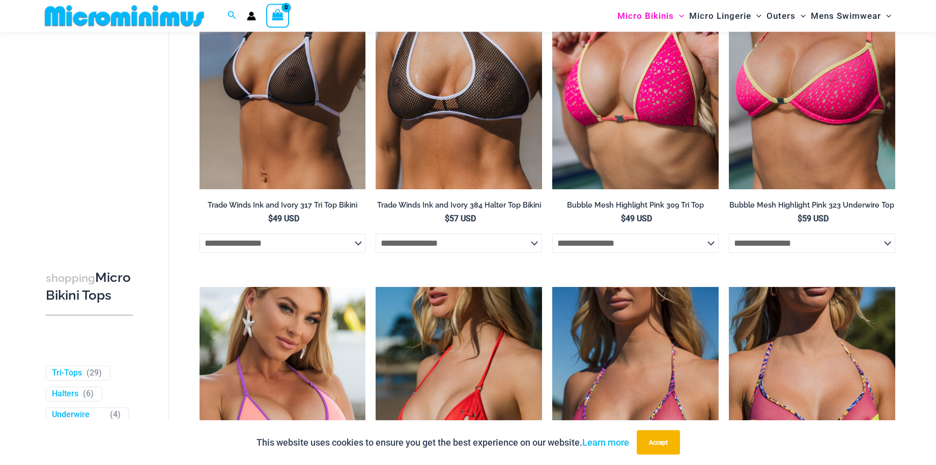
scroll to position [458, 0]
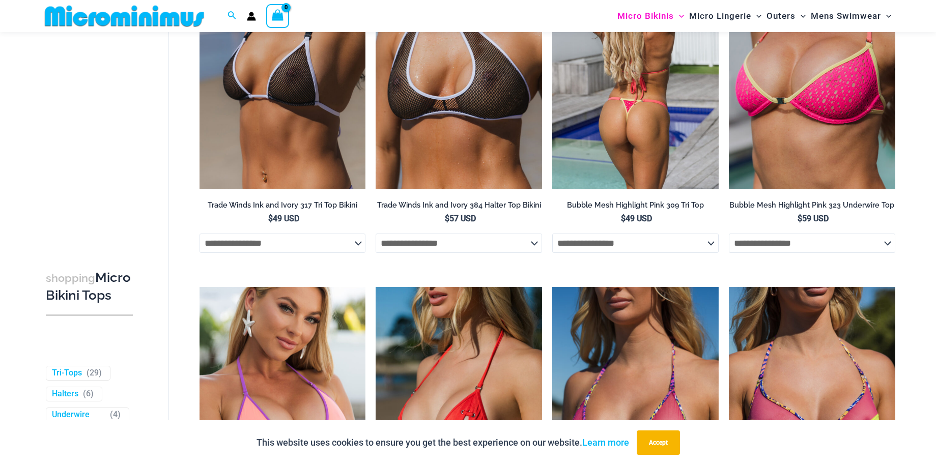
click at [552, 234] on select "**********" at bounding box center [635, 243] width 167 height 19
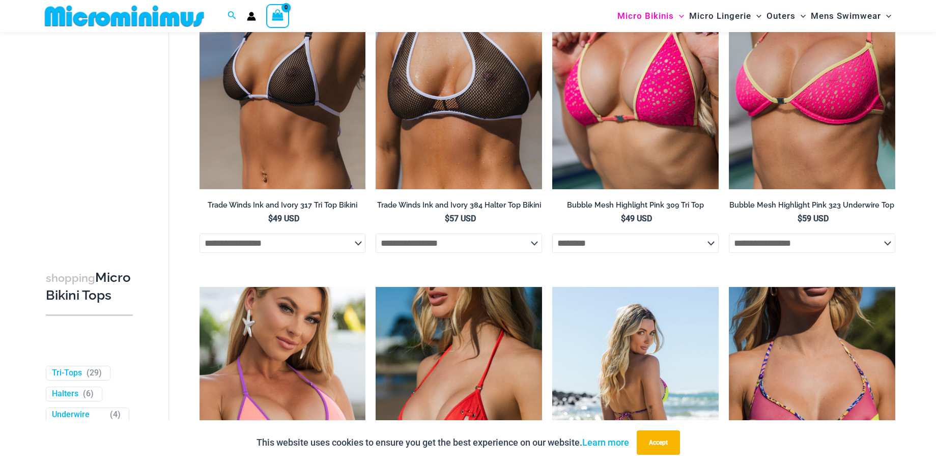
select select "********"
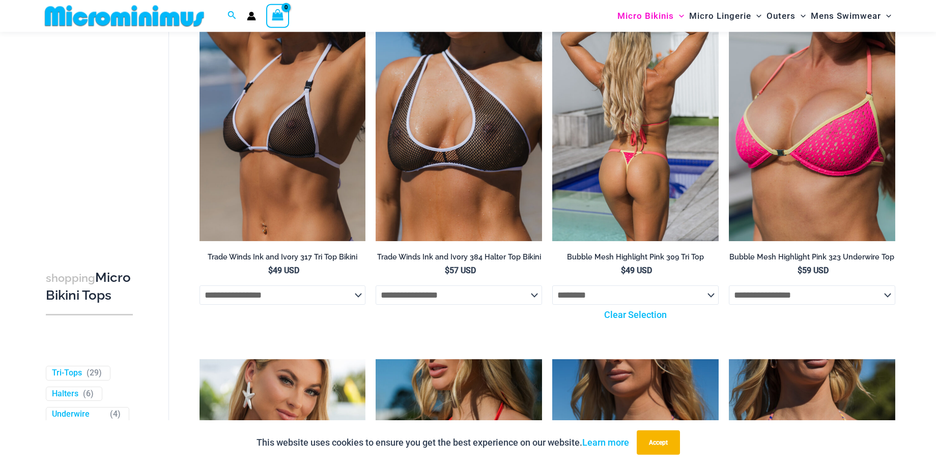
scroll to position [562, 0]
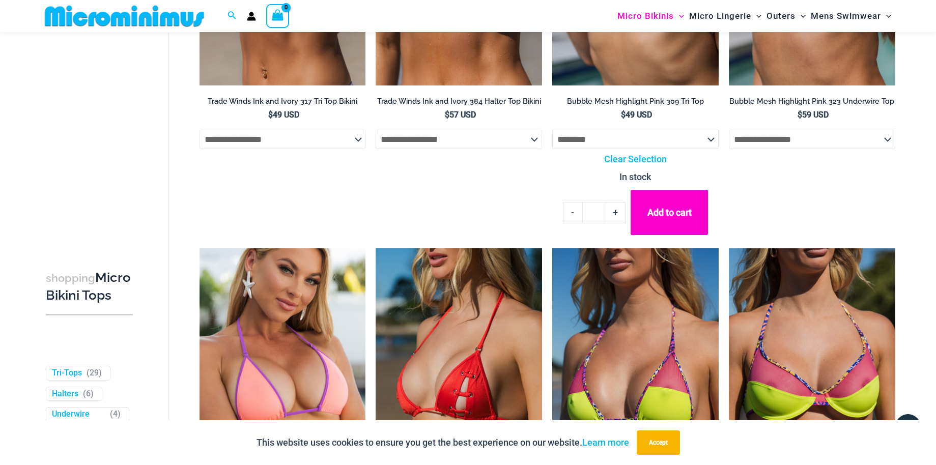
click at [618, 213] on link "+" at bounding box center [615, 212] width 19 height 21
type input "*"
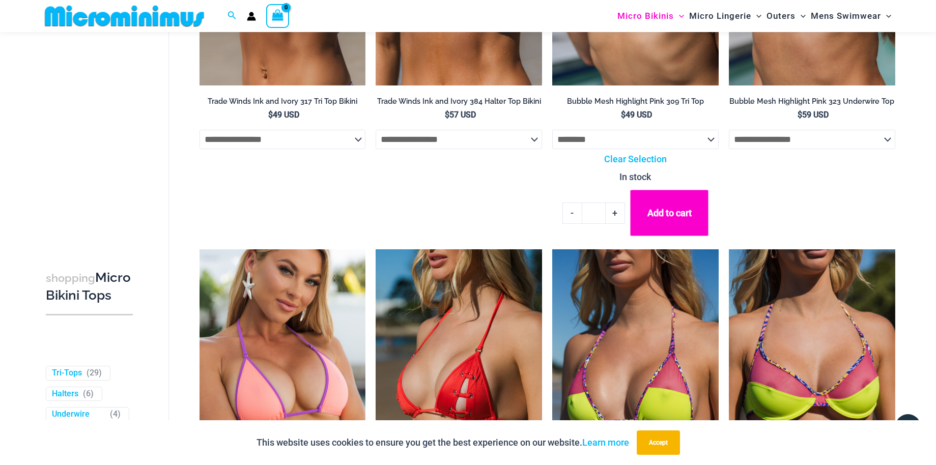
click at [668, 211] on button "Add to cart" at bounding box center [669, 213] width 78 height 46
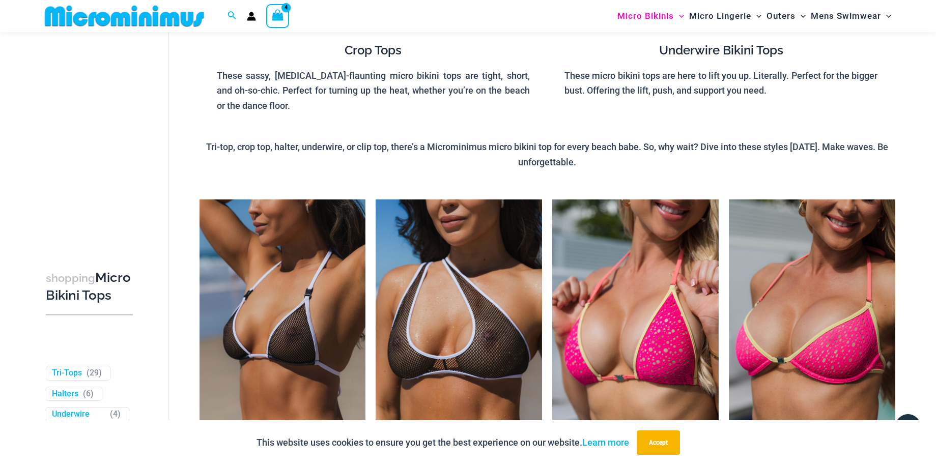
scroll to position [43, 0]
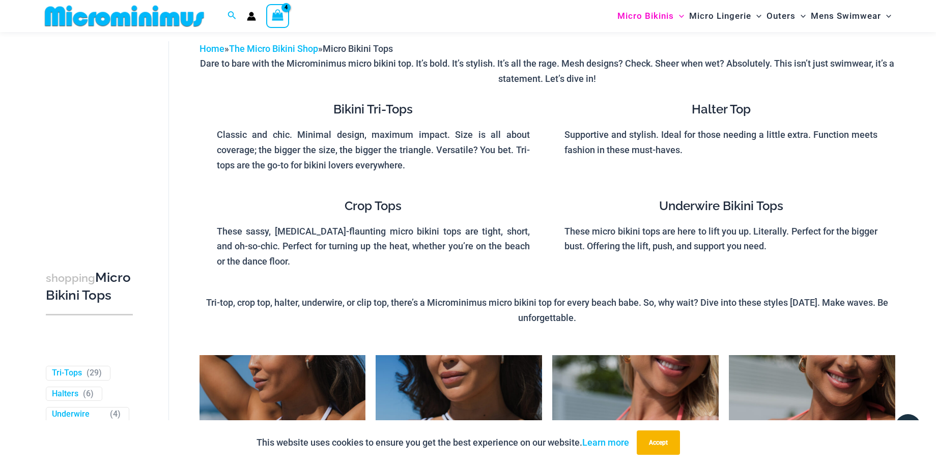
click at [281, 19] on icon "View Shopping Cart, 4 items" at bounding box center [278, 15] width 12 height 12
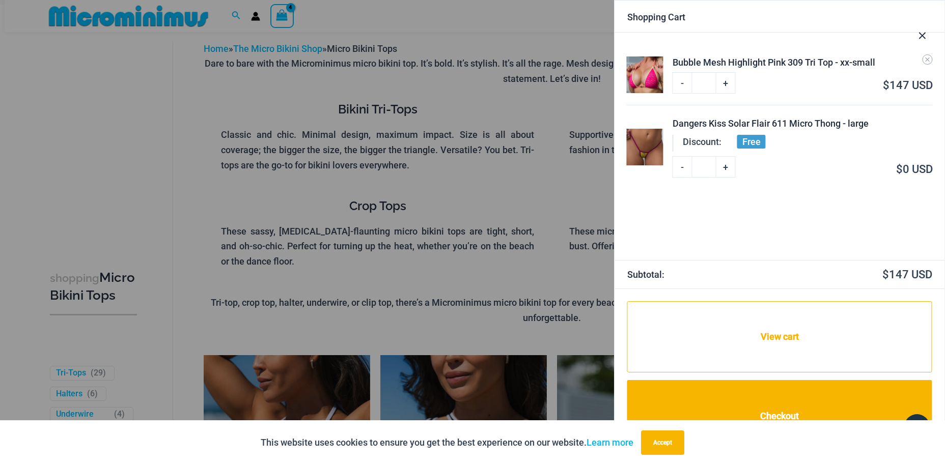
click at [918, 36] on icon "Close Cart Drawer" at bounding box center [922, 35] width 11 height 11
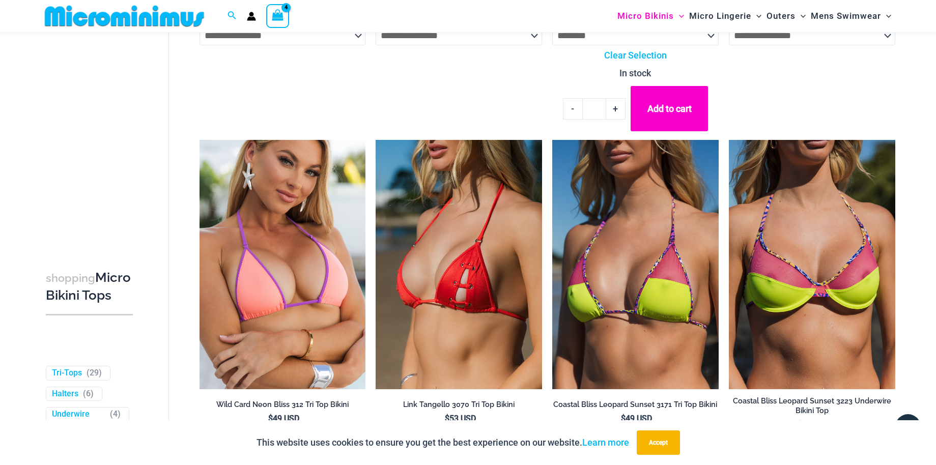
scroll to position [458, 0]
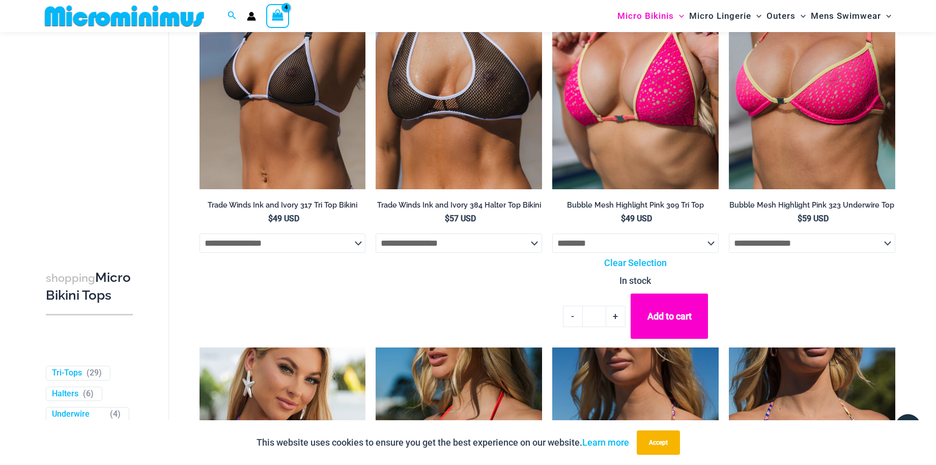
click at [151, 13] on img at bounding box center [125, 16] width 168 height 23
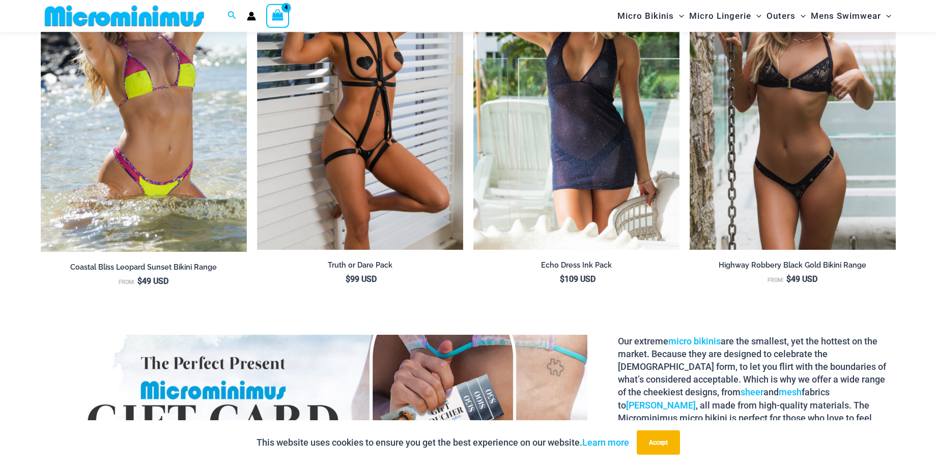
scroll to position [1497, 0]
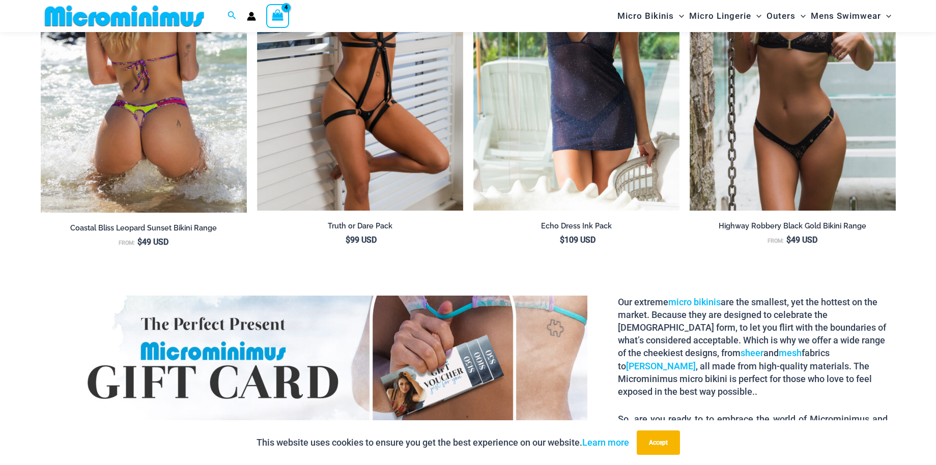
click at [196, 191] on img at bounding box center [144, 57] width 206 height 312
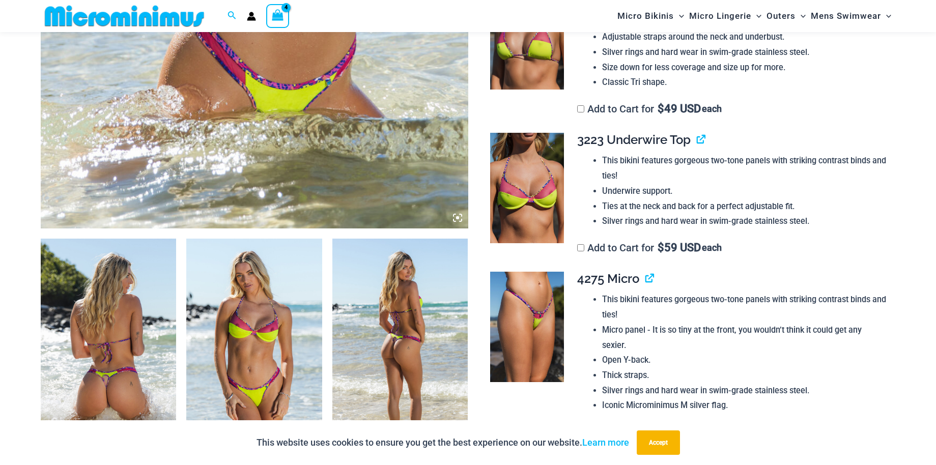
scroll to position [510, 0]
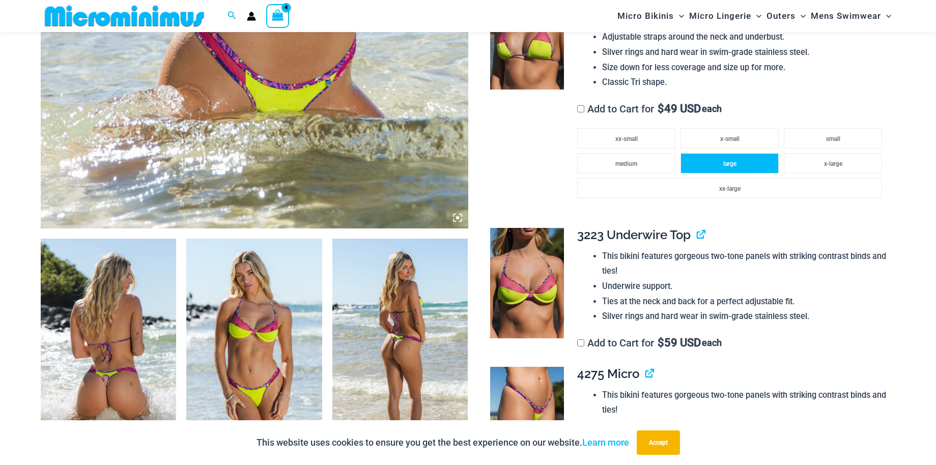
click at [749, 153] on li "large" at bounding box center [730, 163] width 98 height 20
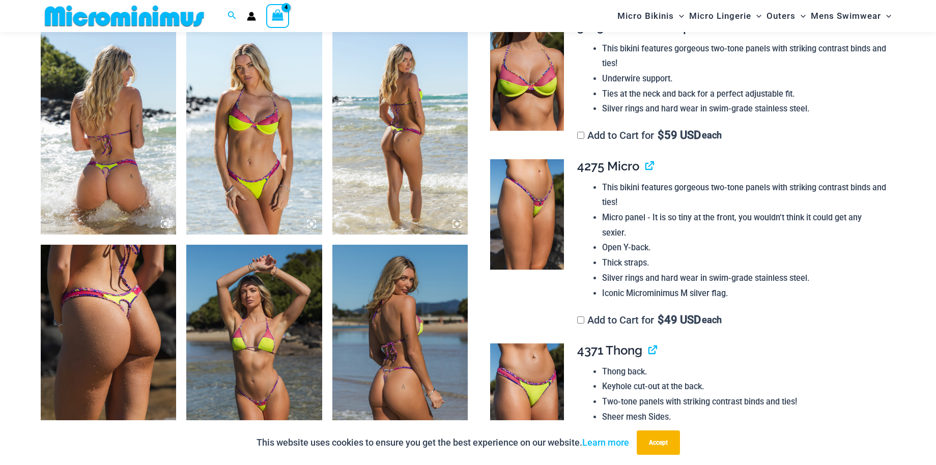
drag, startPoint x: 583, startPoint y: 119, endPoint x: 589, endPoint y: 136, distance: 18.4
click at [582, 129] on label "Add to Cart for $ 59 USD each" at bounding box center [649, 135] width 145 height 12
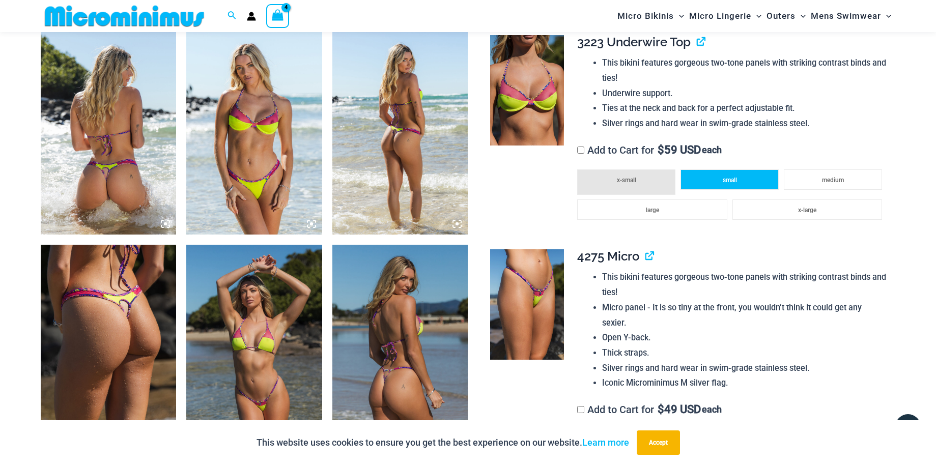
click at [701, 182] on li "small" at bounding box center [730, 180] width 98 height 20
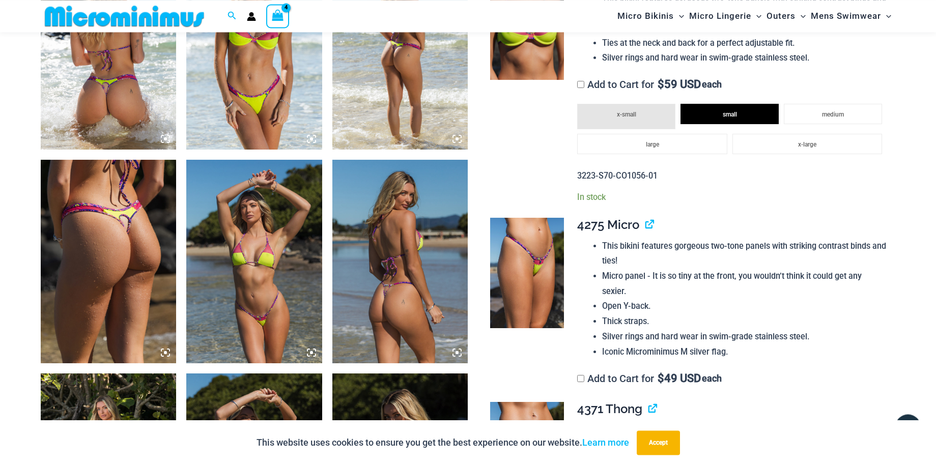
scroll to position [874, 0]
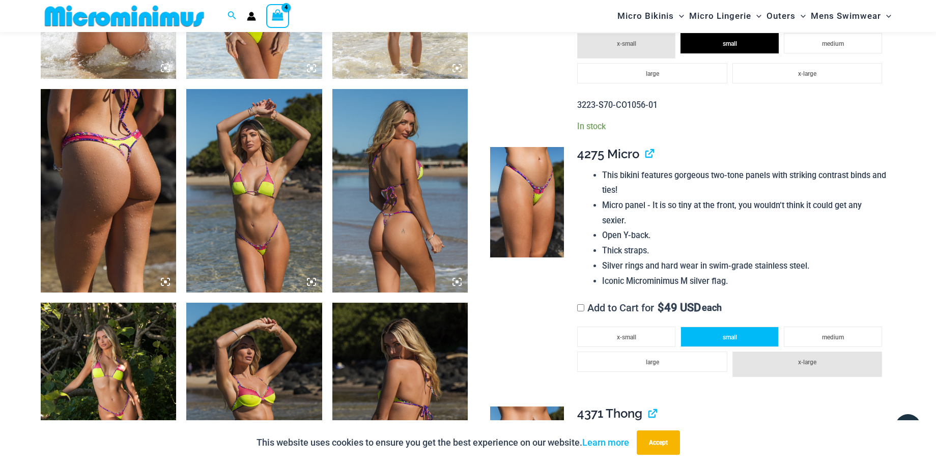
click at [748, 331] on li "small" at bounding box center [730, 337] width 98 height 20
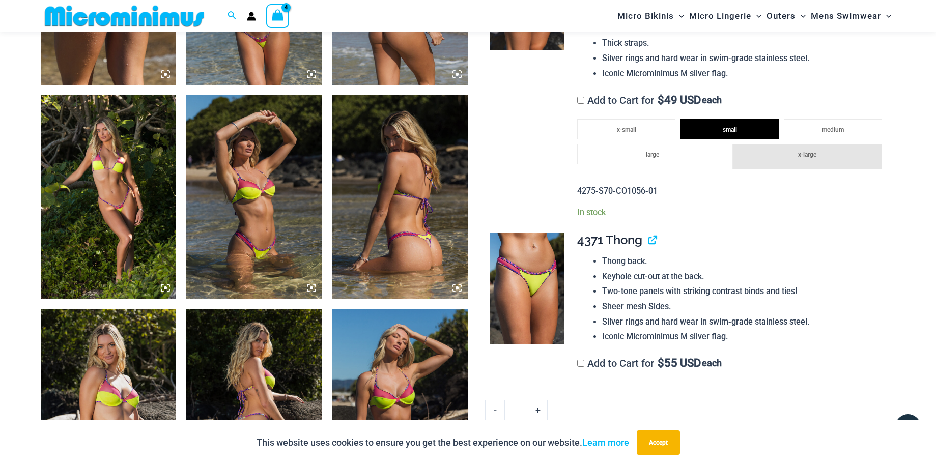
scroll to position [1289, 0]
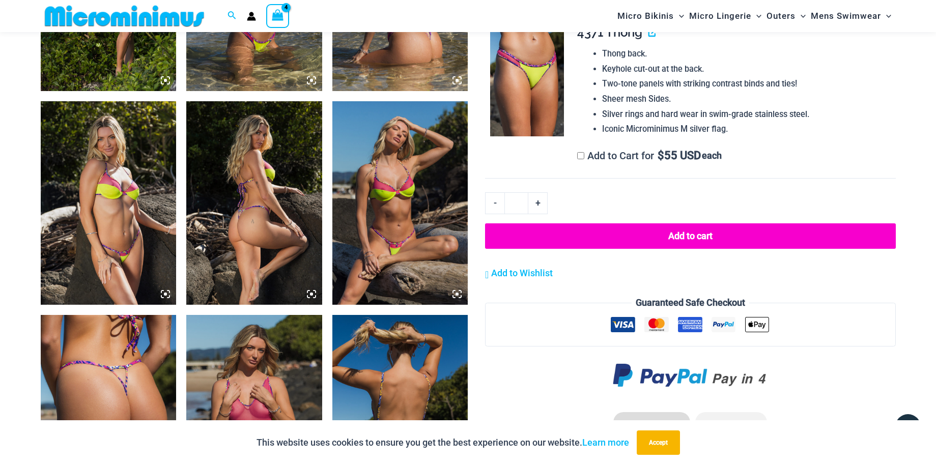
click at [680, 228] on button "Add to cart" at bounding box center [690, 236] width 410 height 25
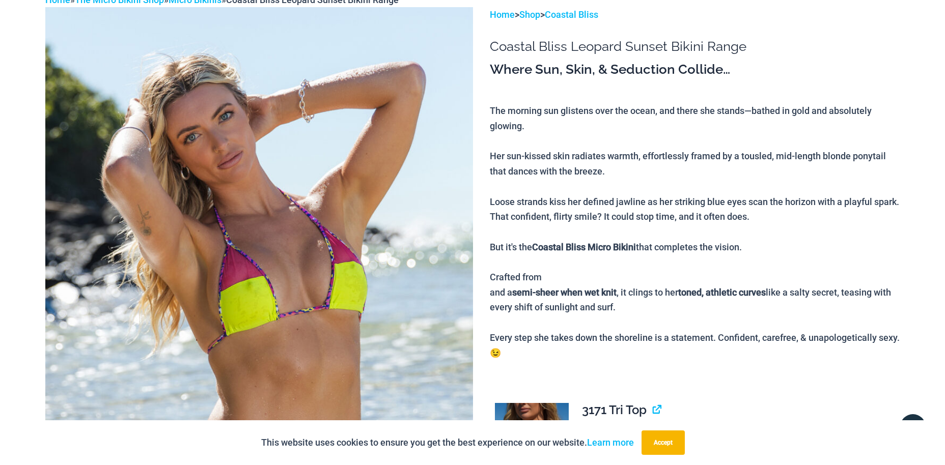
scroll to position [0, 0]
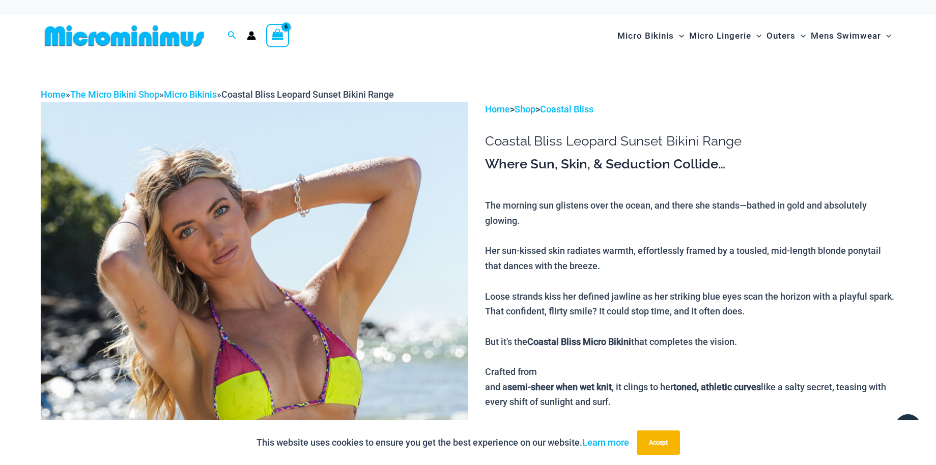
click at [282, 37] on icon "View Shopping Cart, 6 items" at bounding box center [278, 35] width 12 height 12
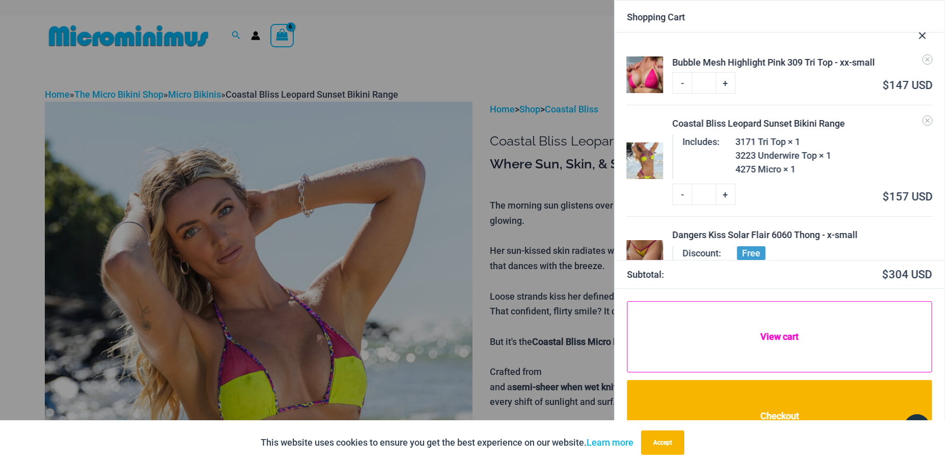
click at [739, 330] on link "View cart" at bounding box center [779, 336] width 305 height 71
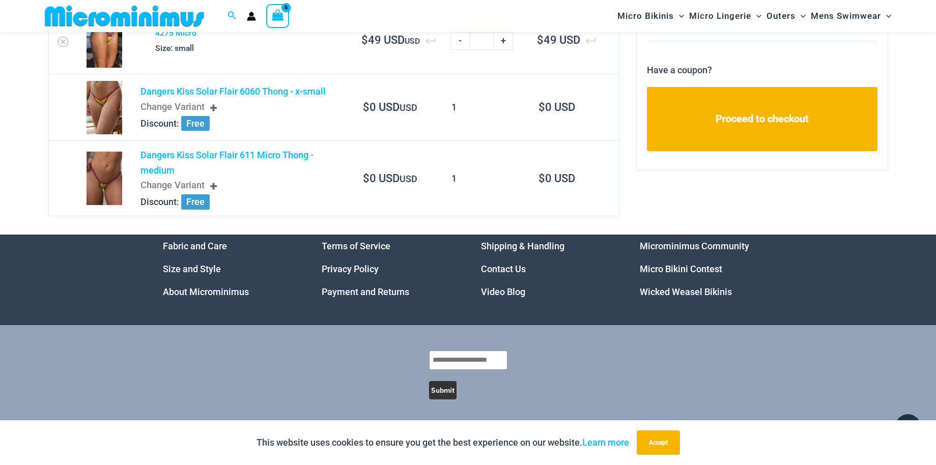
scroll to position [251, 0]
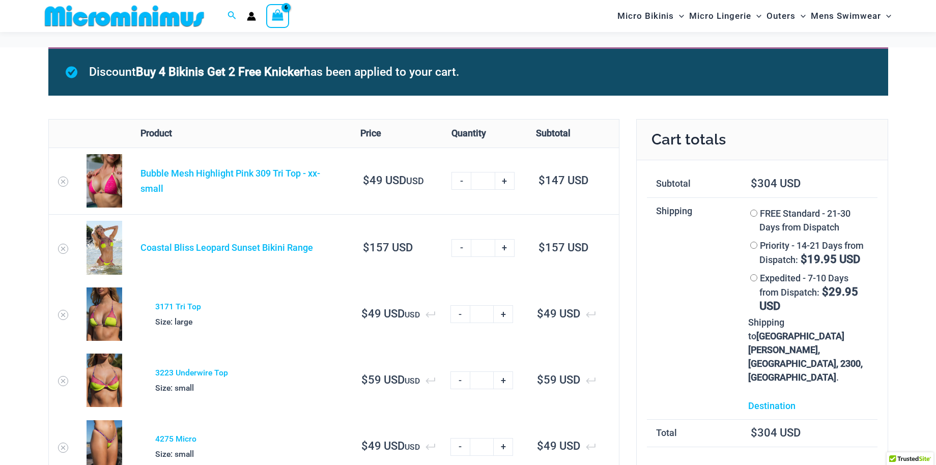
scroll to position [44, 0]
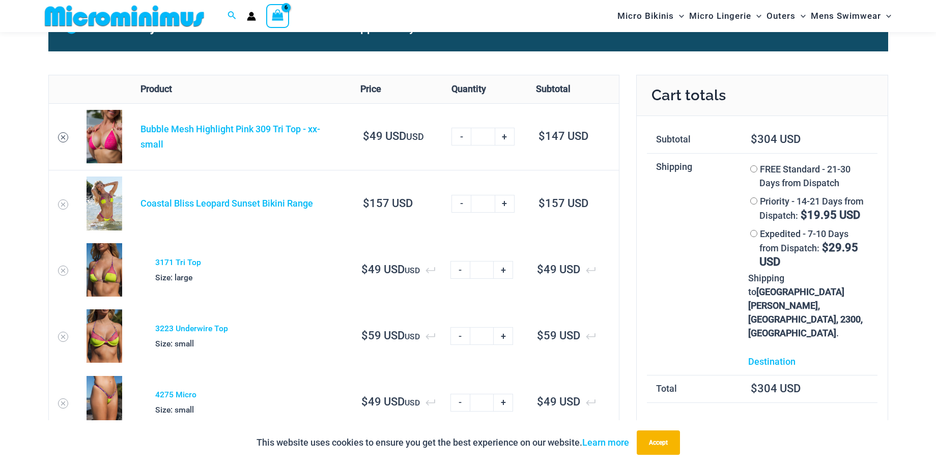
click at [62, 134] on icon "Remove Bubble Mesh Highlight Pink 309 Tri Top - xx-small from cart" at bounding box center [63, 137] width 7 height 7
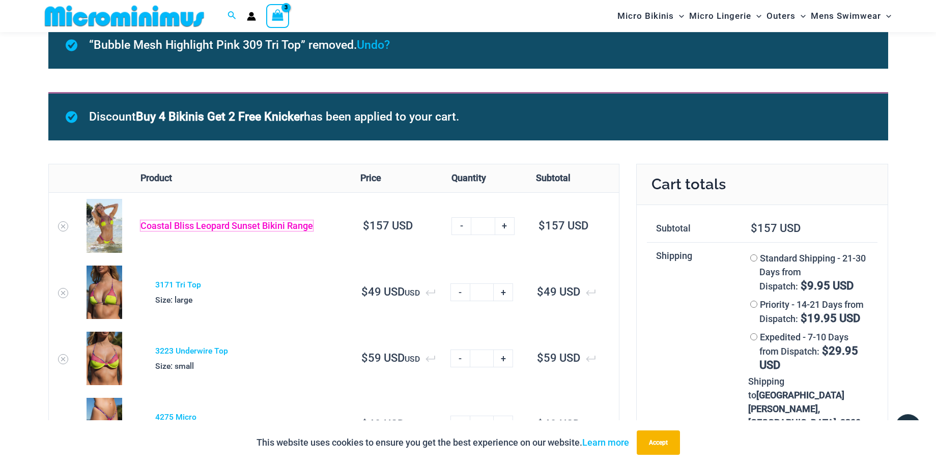
scroll to position [0, 0]
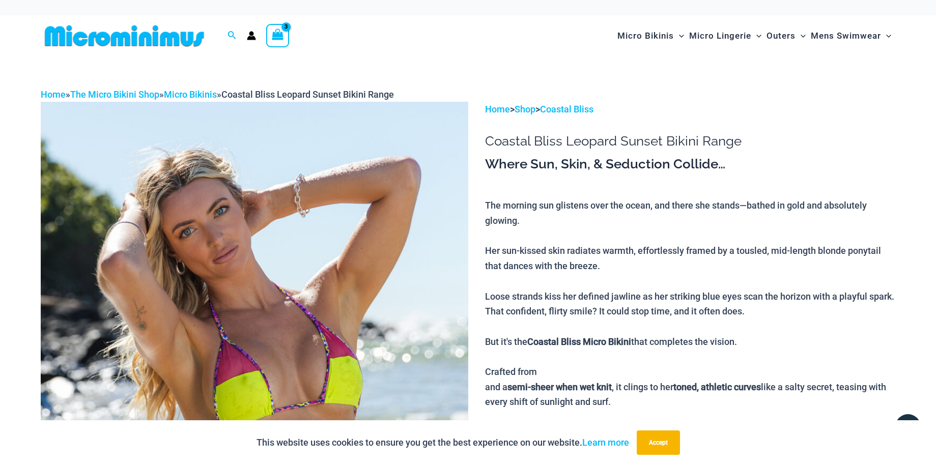
click at [285, 36] on div "View Shopping Cart, 3 items" at bounding box center [277, 35] width 23 height 23
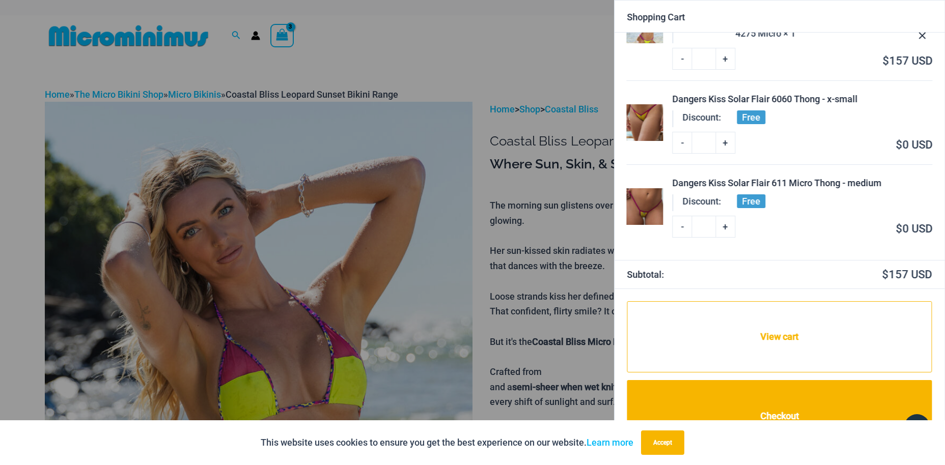
scroll to position [75, 0]
click at [788, 334] on link "View cart" at bounding box center [779, 336] width 305 height 71
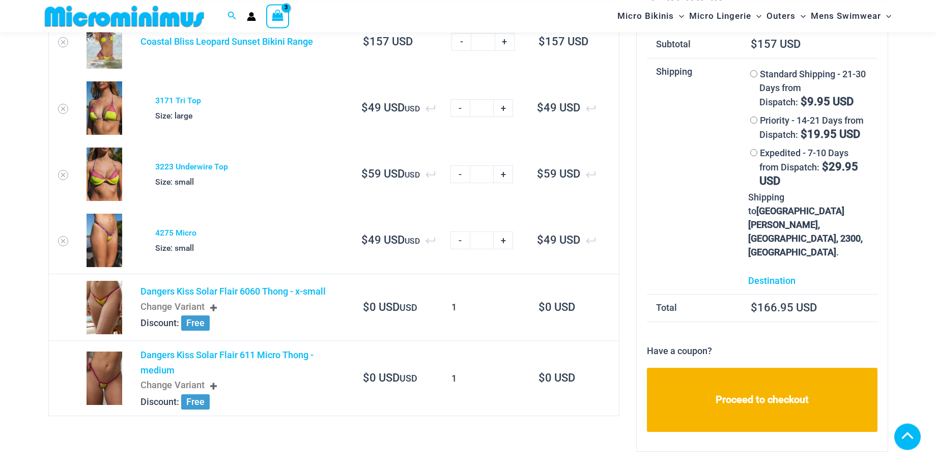
scroll to position [208, 0]
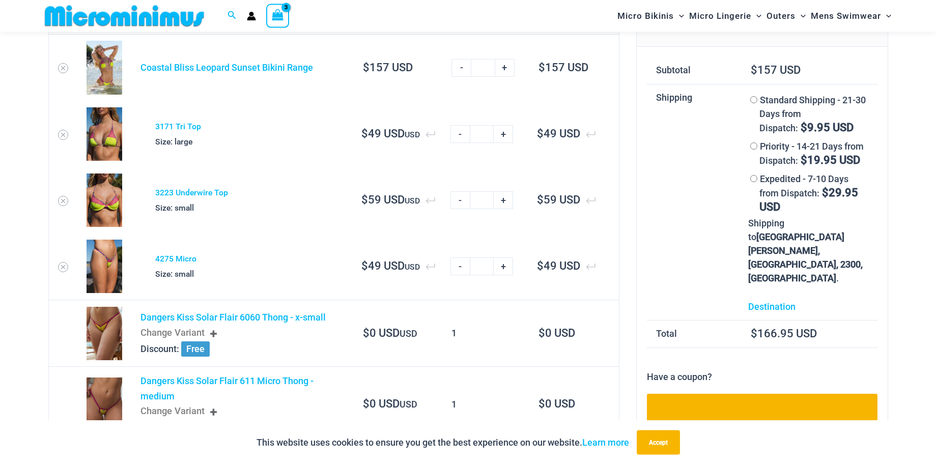
scroll to position [95, 0]
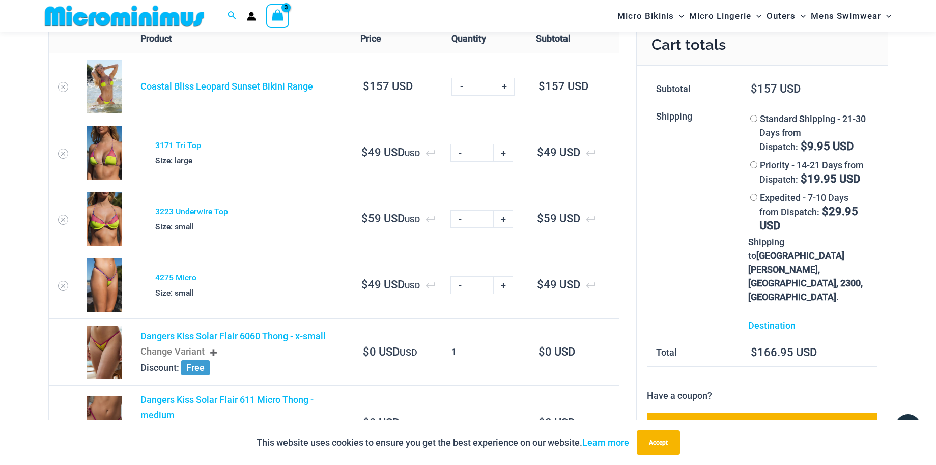
click at [459, 85] on link "-" at bounding box center [461, 87] width 19 height 18
type input "*"
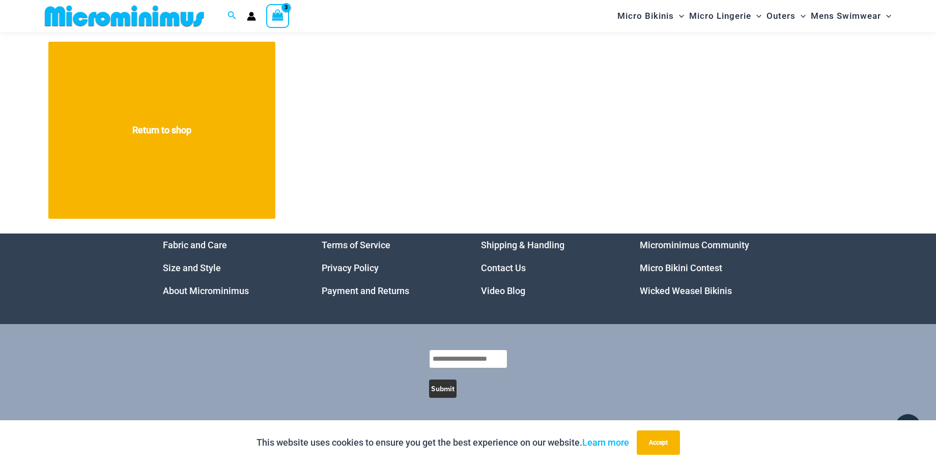
scroll to position [0, 0]
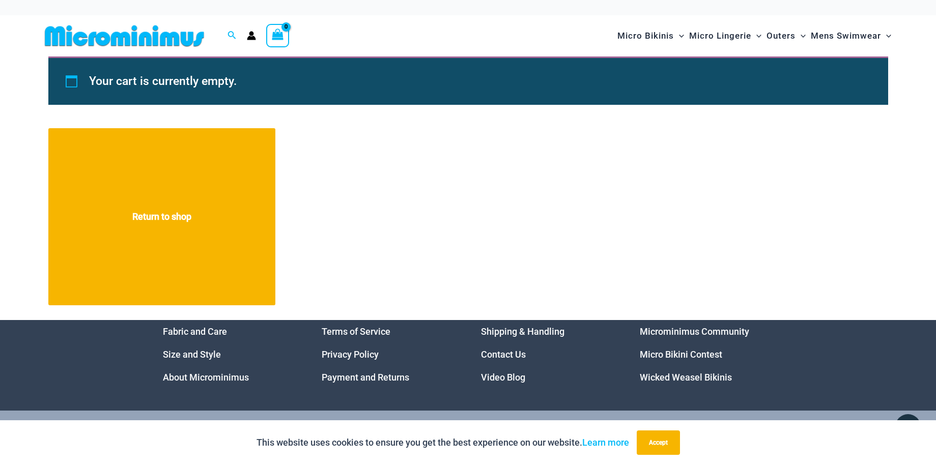
click at [176, 39] on img at bounding box center [125, 35] width 168 height 23
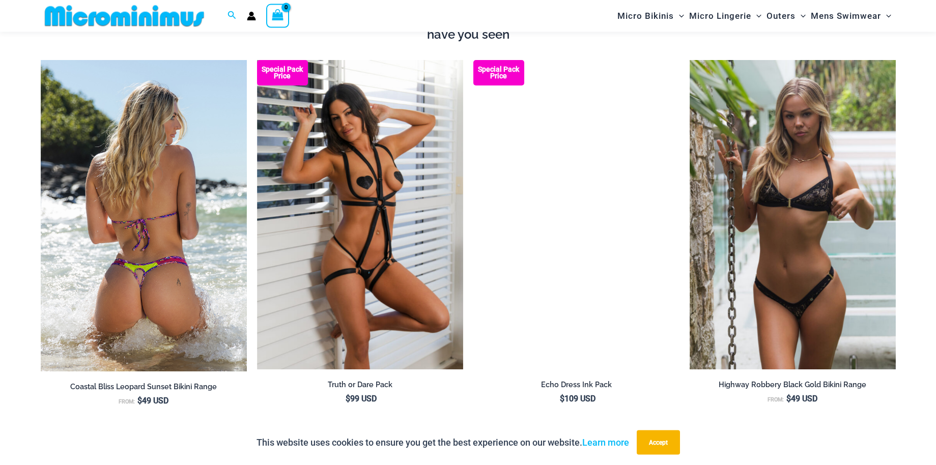
scroll to position [1341, 0]
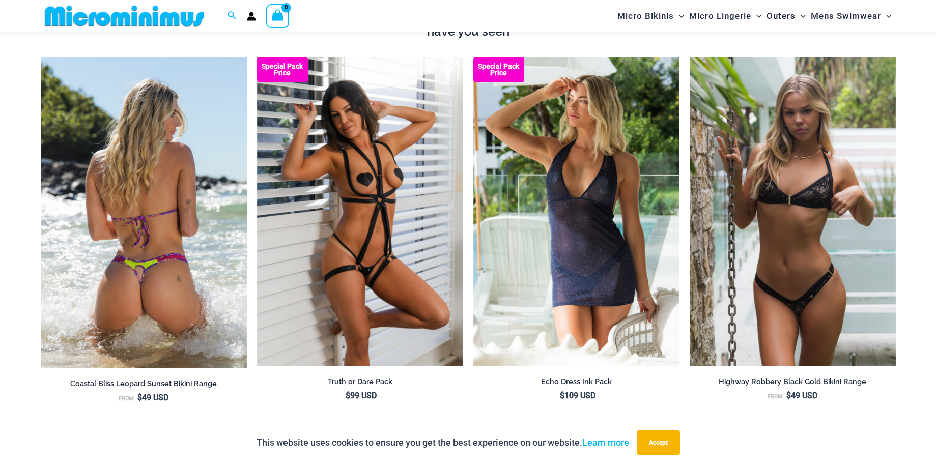
click at [199, 207] on img at bounding box center [144, 213] width 206 height 312
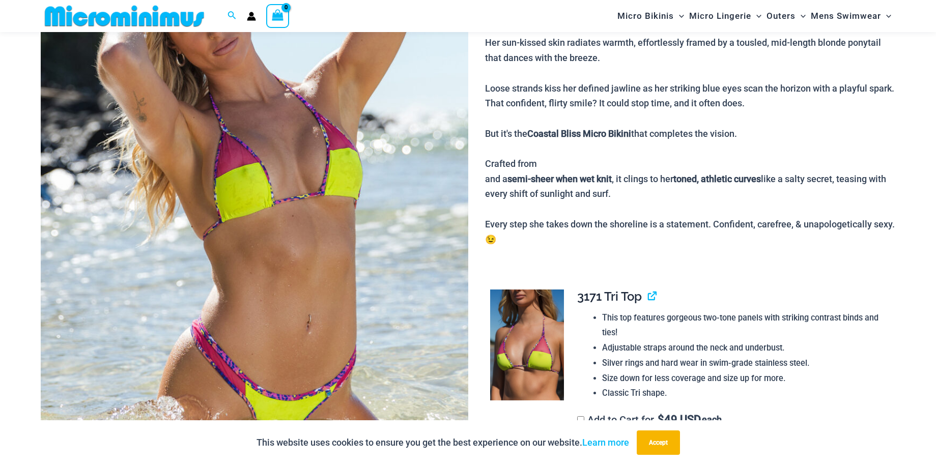
scroll to position [354, 0]
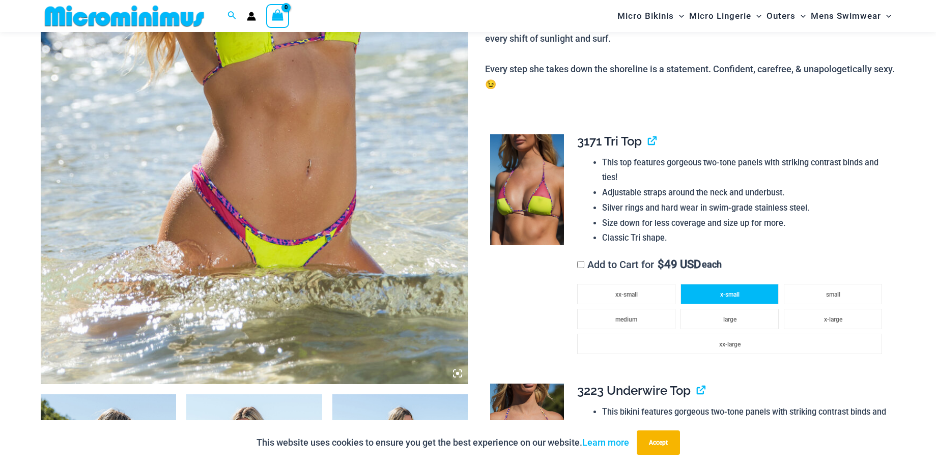
click at [742, 286] on li "x-small" at bounding box center [730, 294] width 98 height 20
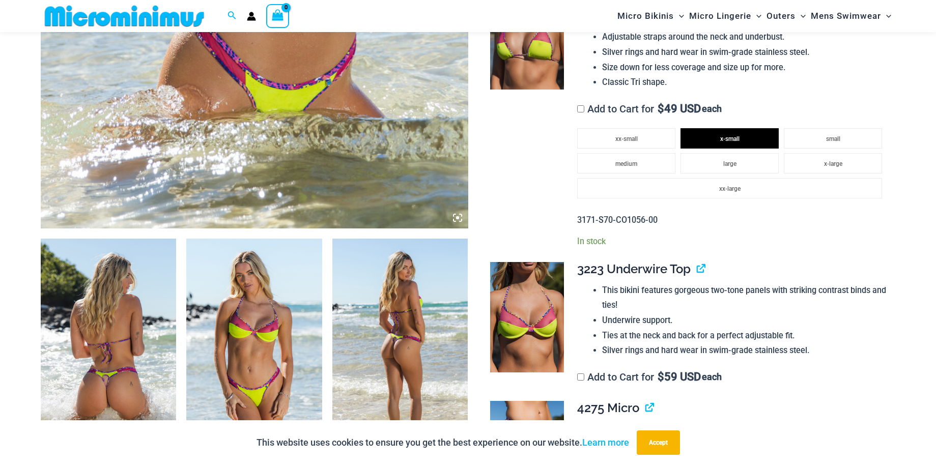
click at [577, 363] on td "**********" at bounding box center [731, 323] width 328 height 139
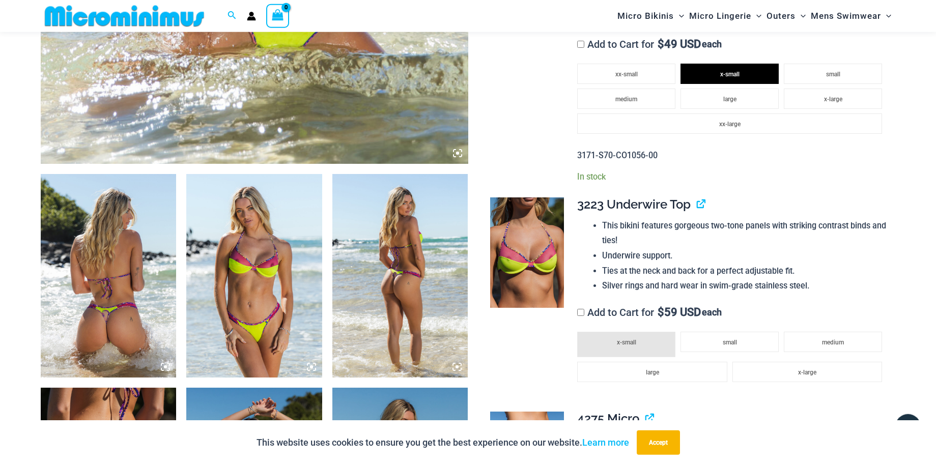
scroll to position [666, 0]
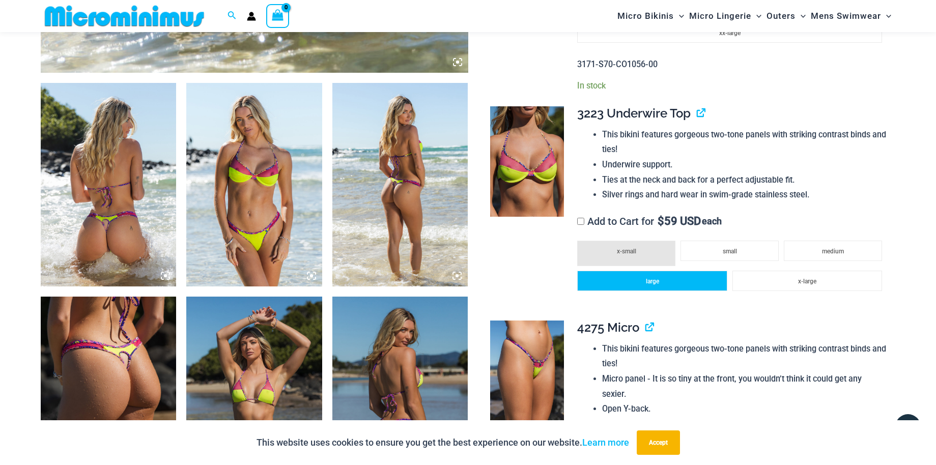
click at [681, 271] on li "large" at bounding box center [652, 281] width 150 height 20
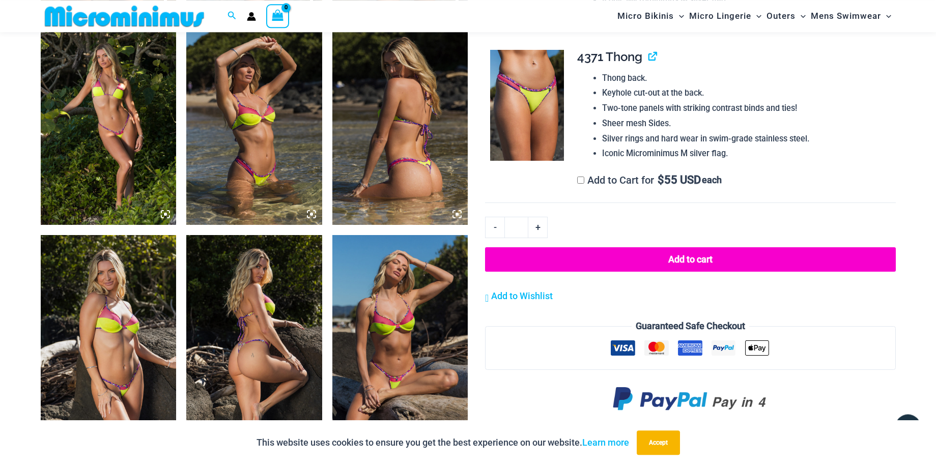
scroll to position [1185, 0]
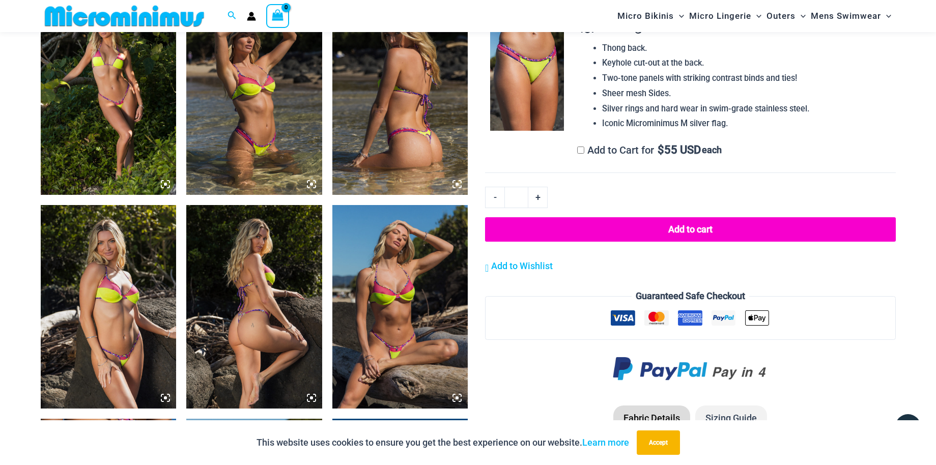
click at [663, 204] on div at bounding box center [690, 219] width 410 height 64
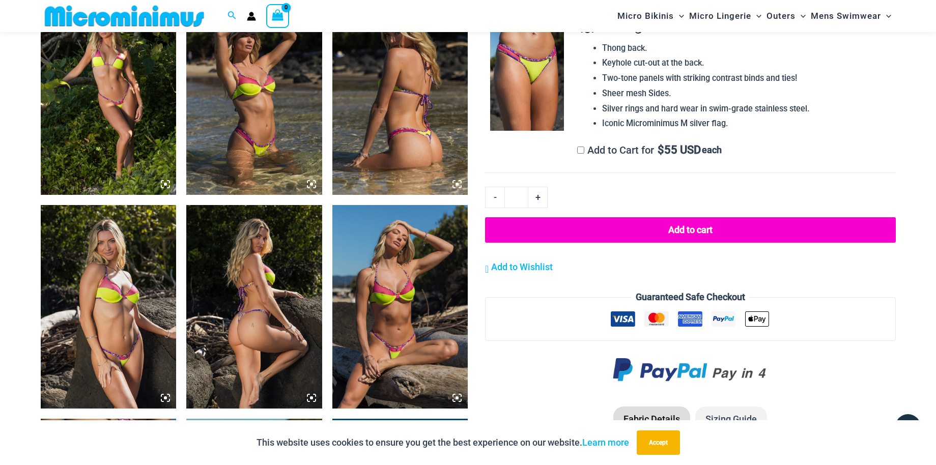
click at [666, 220] on button "Add to cart" at bounding box center [690, 229] width 410 height 25
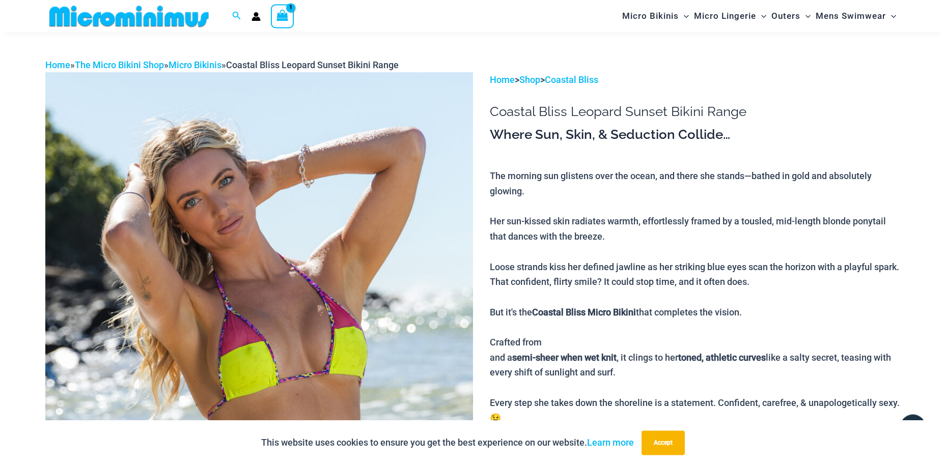
scroll to position [0, 0]
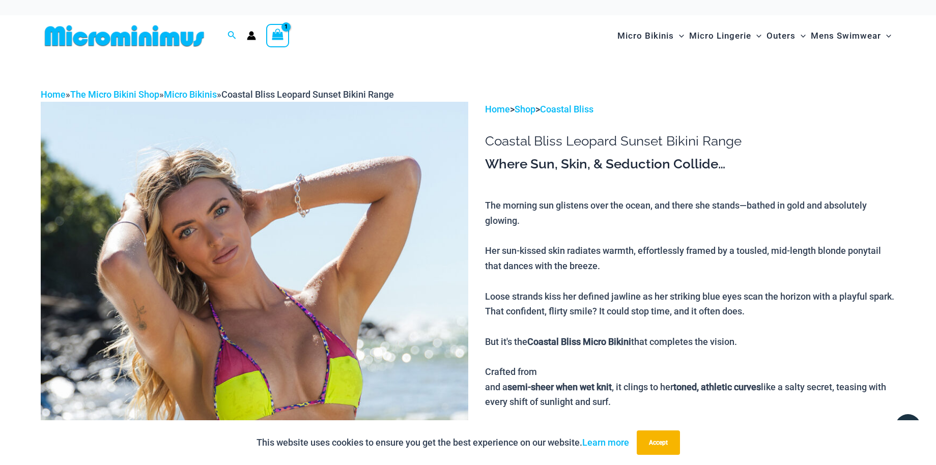
click at [281, 39] on icon "View Shopping Cart, 1 items" at bounding box center [278, 35] width 12 height 12
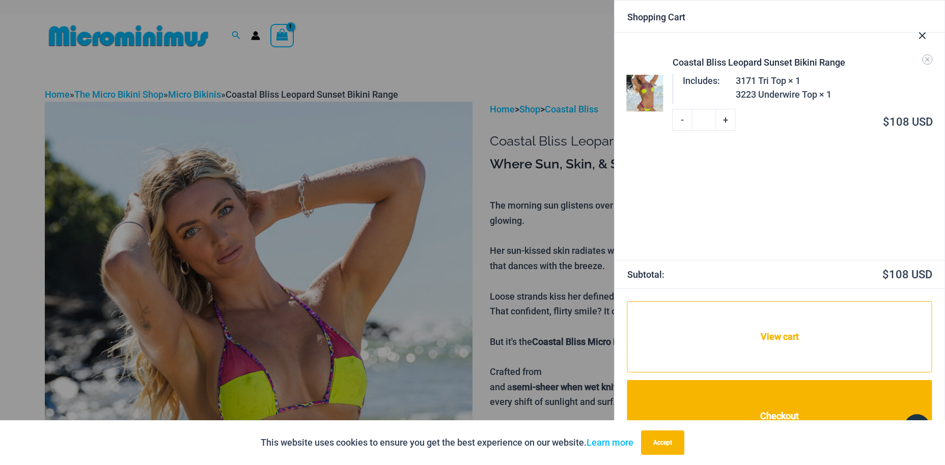
click at [724, 118] on link "+" at bounding box center [725, 119] width 19 height 21
type input "*"
click at [814, 341] on link "View cart" at bounding box center [779, 336] width 305 height 71
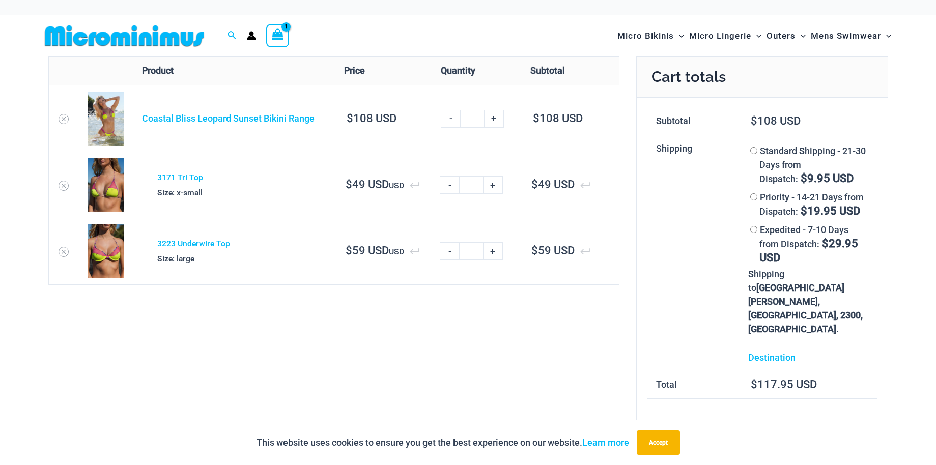
click at [493, 185] on link "+" at bounding box center [493, 185] width 19 height 18
type input "*"
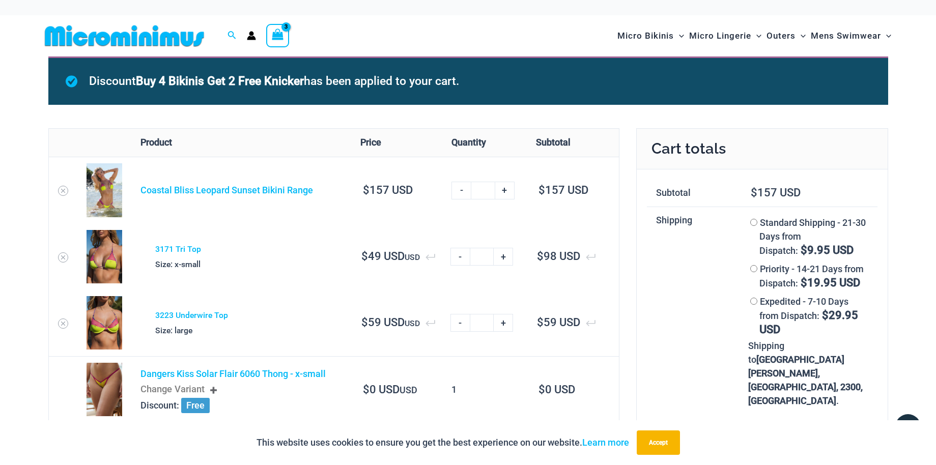
scroll to position [156, 0]
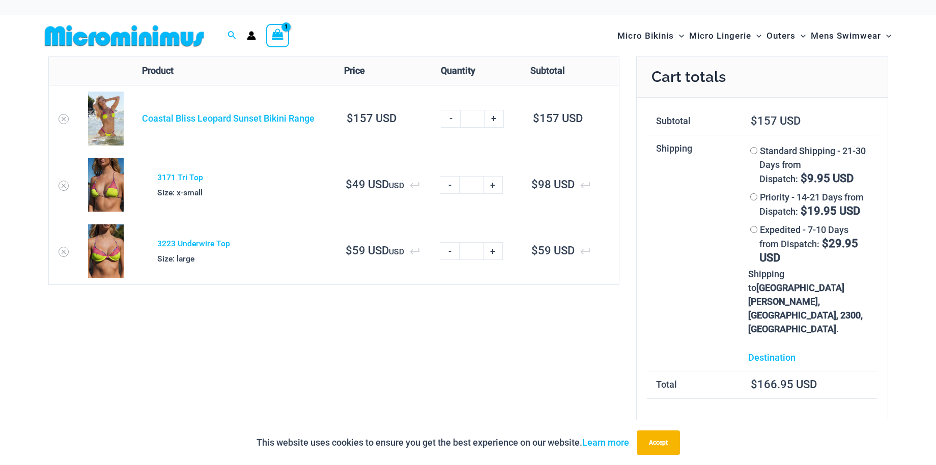
click at [496, 252] on link "+" at bounding box center [493, 251] width 19 height 18
type input "*"
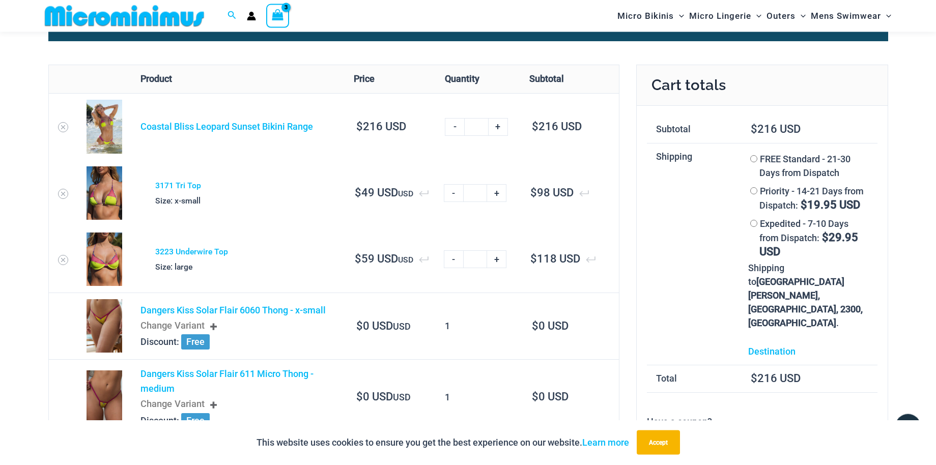
scroll to position [51, 0]
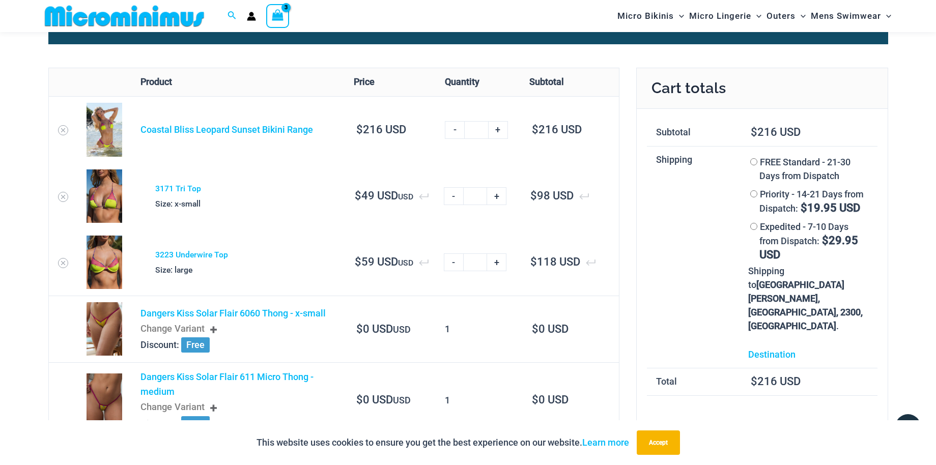
click at [456, 196] on link "-" at bounding box center [453, 196] width 19 height 18
type input "*"
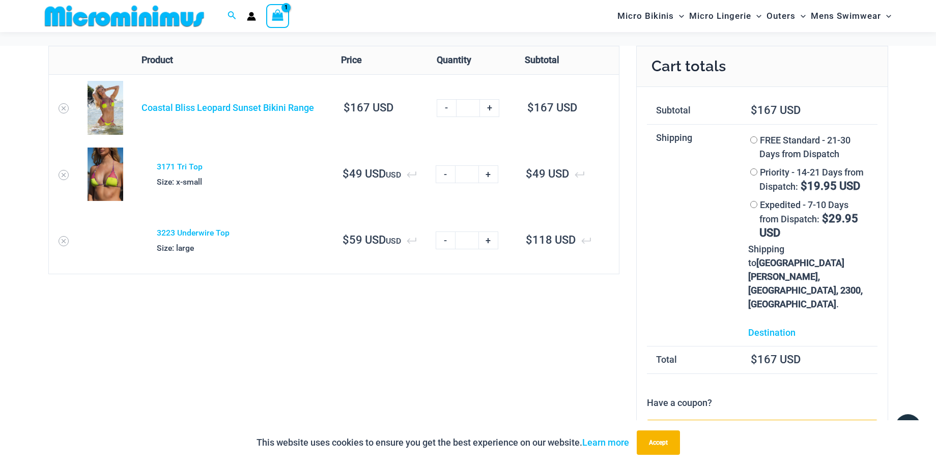
scroll to position [0, 0]
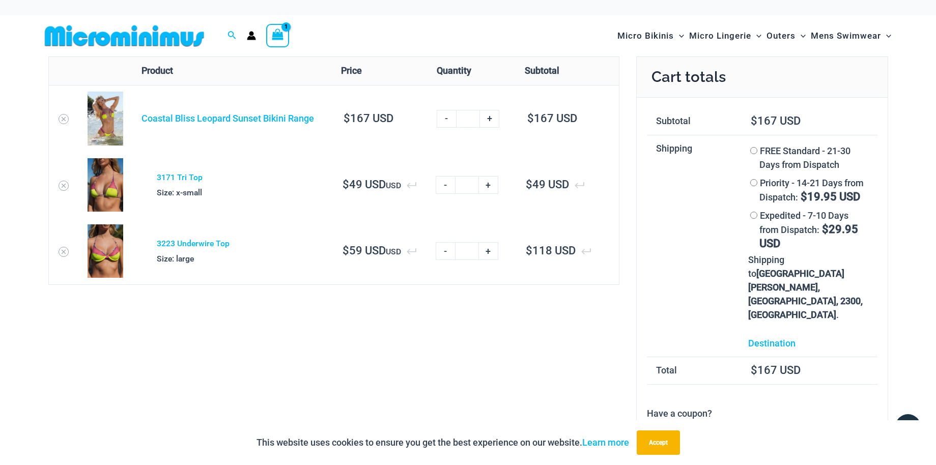
click at [63, 113] on td at bounding box center [64, 118] width 30 height 67
click at [63, 117] on icon "Remove Coastal Bliss Leopard Sunset Bikini Range from cart" at bounding box center [63, 119] width 7 height 7
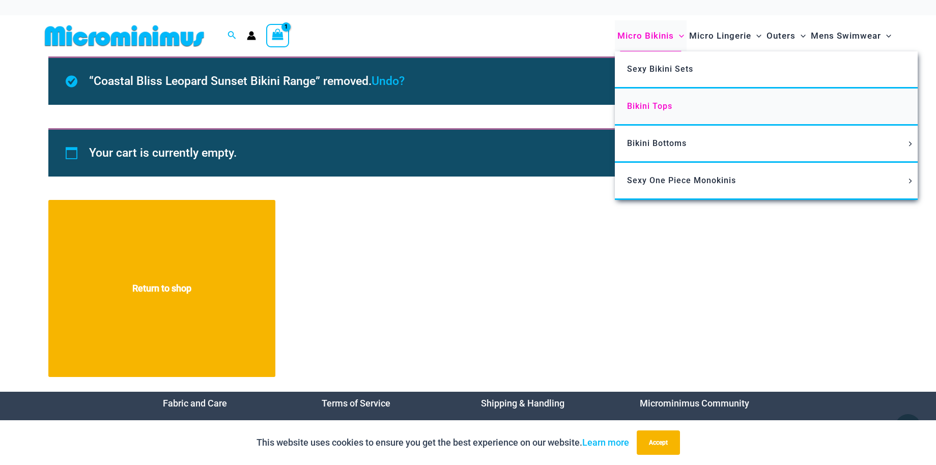
click at [660, 104] on span "Bikini Tops" at bounding box center [649, 106] width 45 height 10
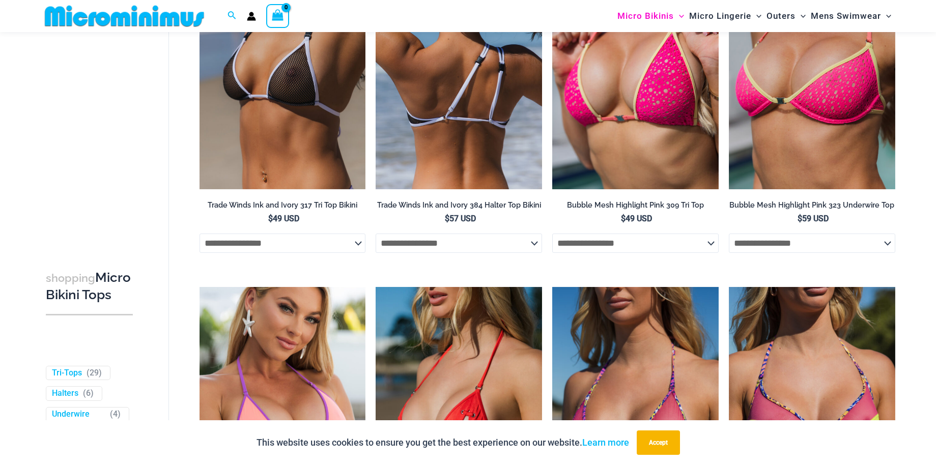
scroll to position [458, 0]
select select "*******"
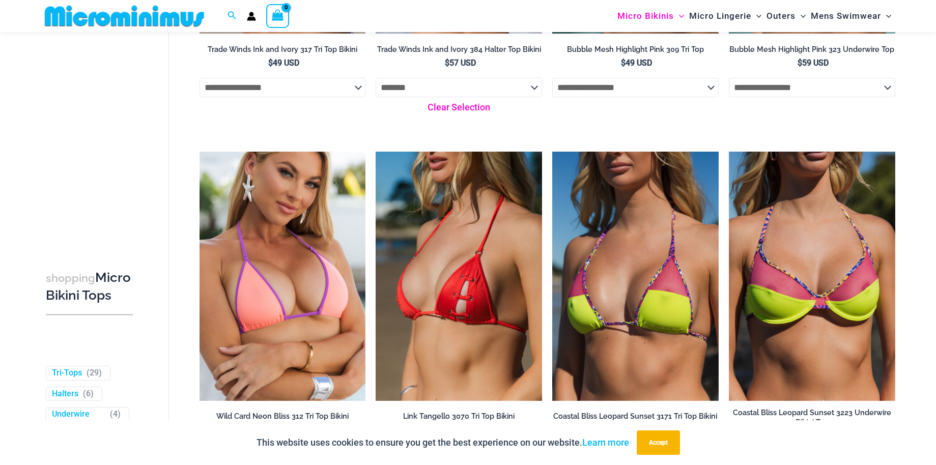
scroll to position [510, 0]
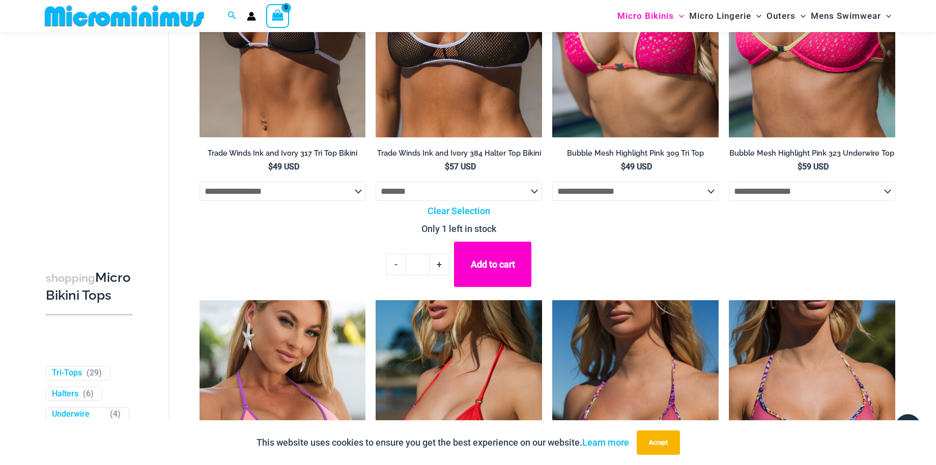
click at [446, 264] on link "+" at bounding box center [439, 264] width 19 height 21
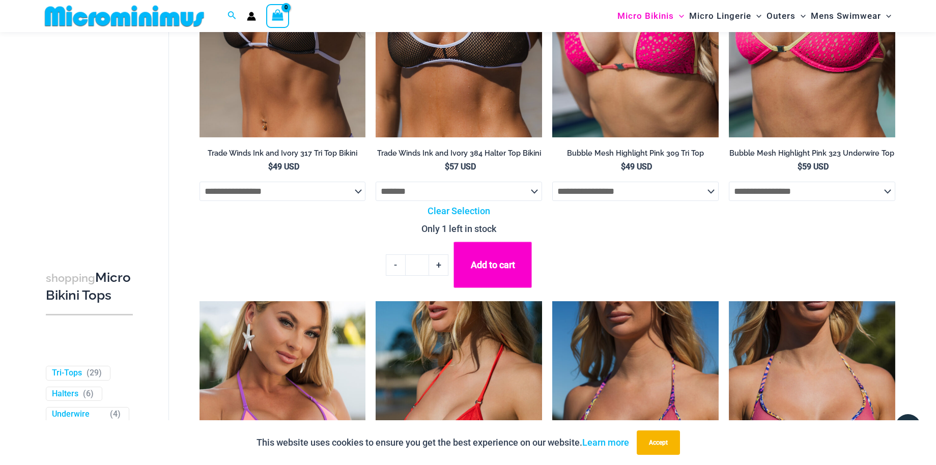
click at [483, 263] on button "Add to cart" at bounding box center [493, 265] width 78 height 46
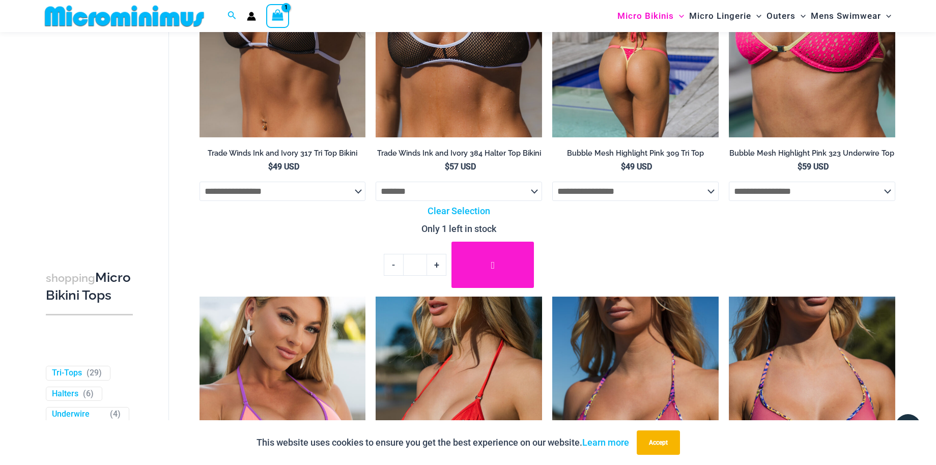
click at [552, 182] on select "**********" at bounding box center [635, 191] width 167 height 19
select select "*****"
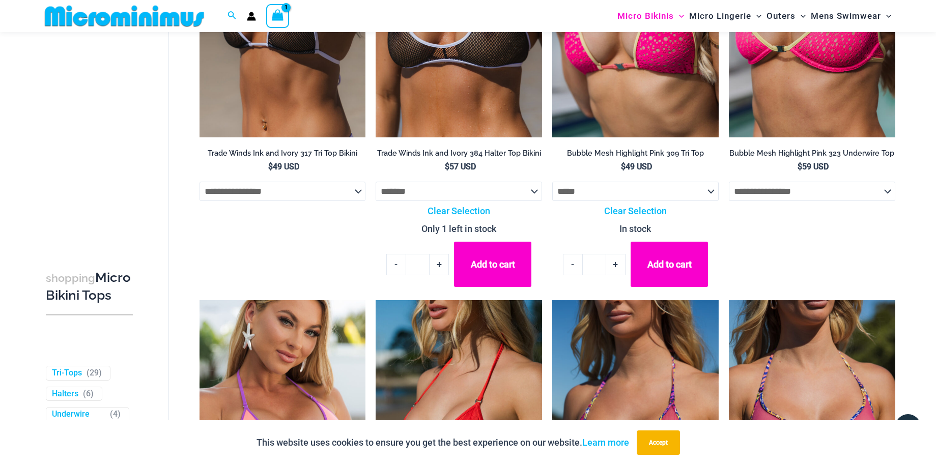
click at [613, 261] on link "+" at bounding box center [615, 264] width 19 height 21
type input "*"
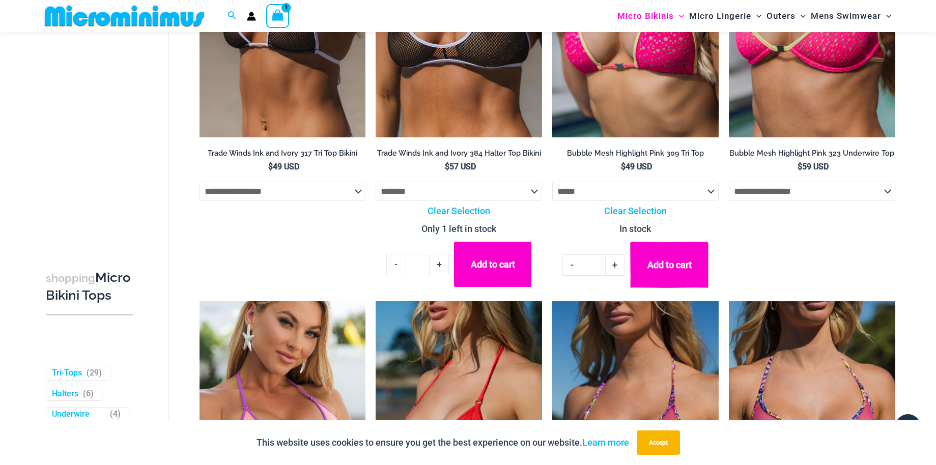
click at [658, 268] on button "Add to cart" at bounding box center [669, 265] width 78 height 46
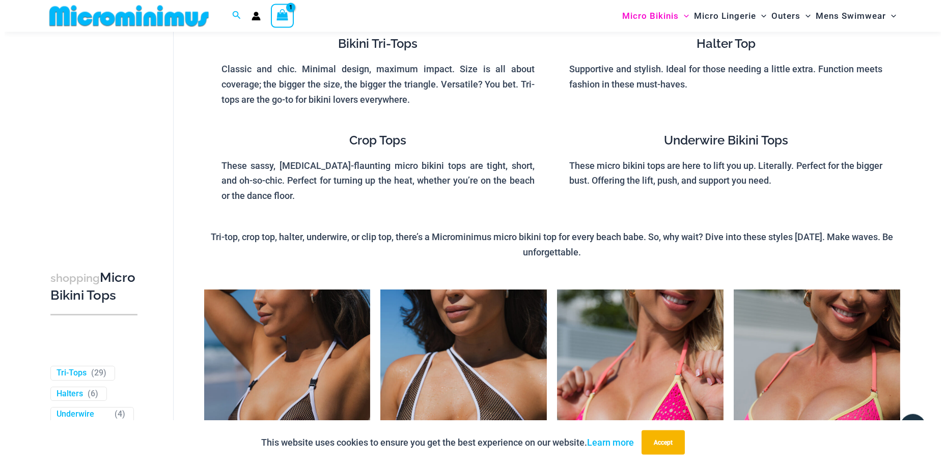
scroll to position [95, 0]
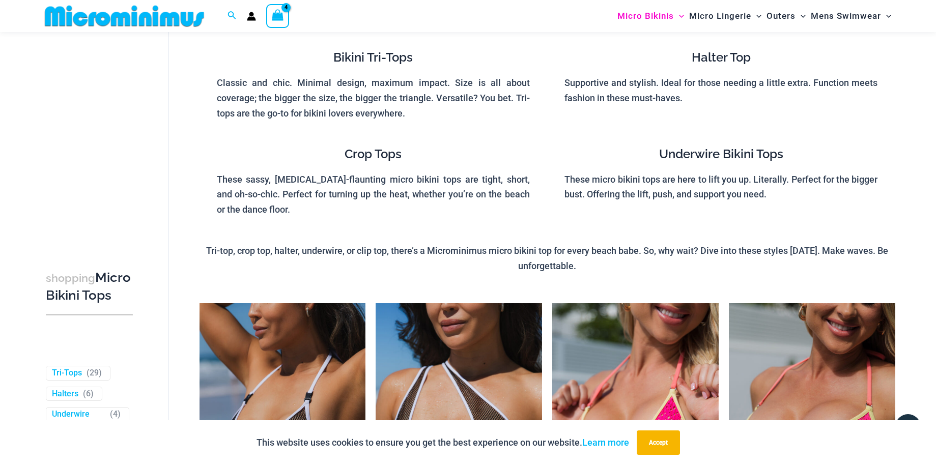
click at [272, 19] on icon "View Shopping Cart, 4 items" at bounding box center [278, 15] width 12 height 12
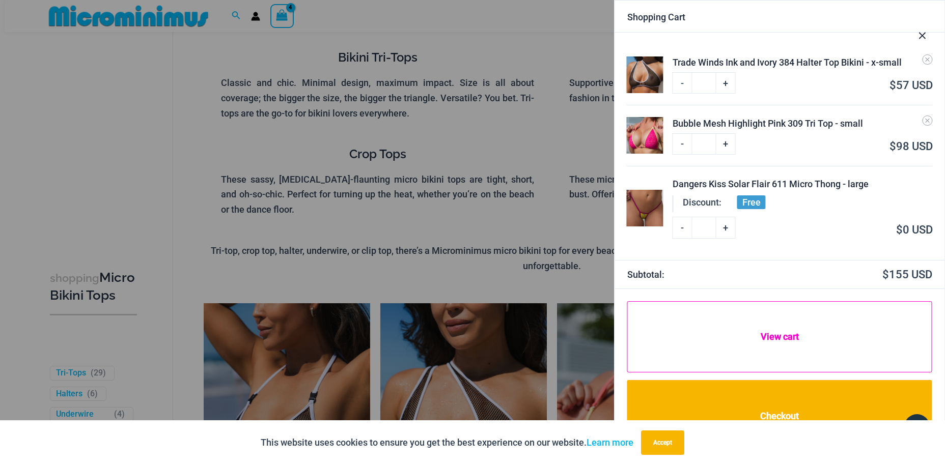
click at [780, 338] on link "View cart" at bounding box center [779, 336] width 305 height 71
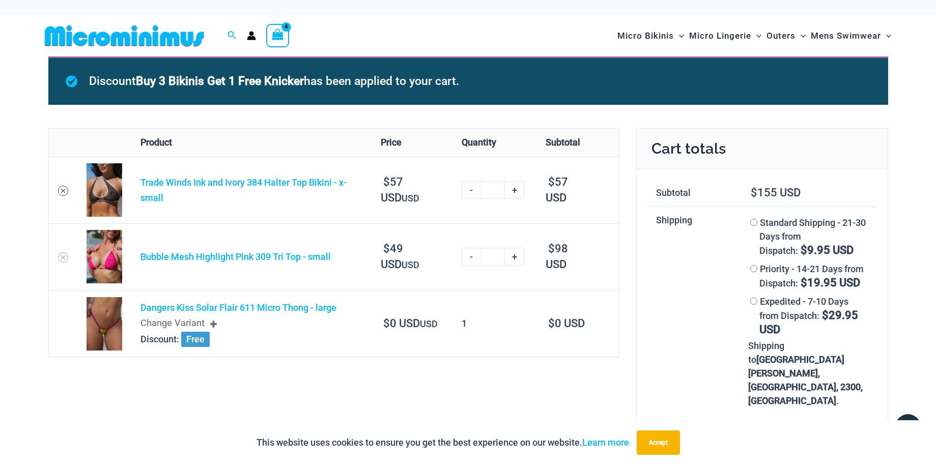
click at [66, 187] on link "Remove Trade Winds Ink and Ivory 384 Halter Top Bikini - x-small from cart" at bounding box center [63, 191] width 10 height 10
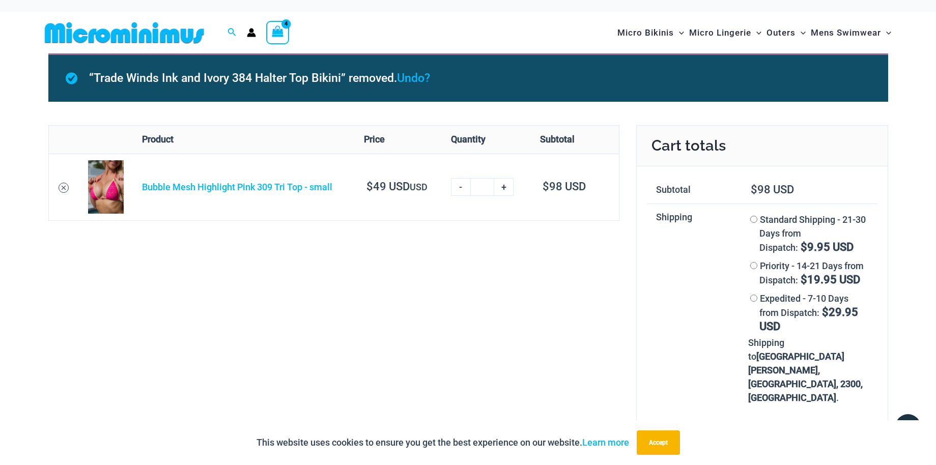
click at [65, 188] on icon "Remove Bubble Mesh Highlight Pink 309 Tri Top - small from cart" at bounding box center [63, 187] width 7 height 7
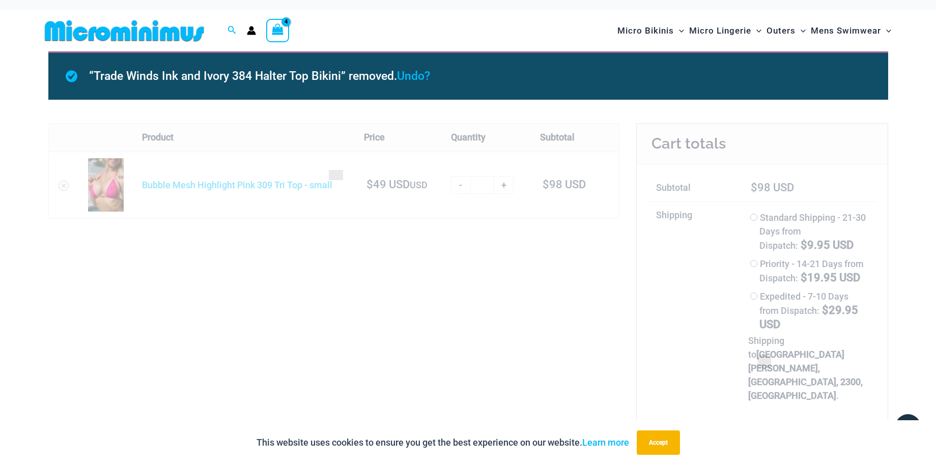
scroll to position [6, 0]
